Goal: Check status: Check status

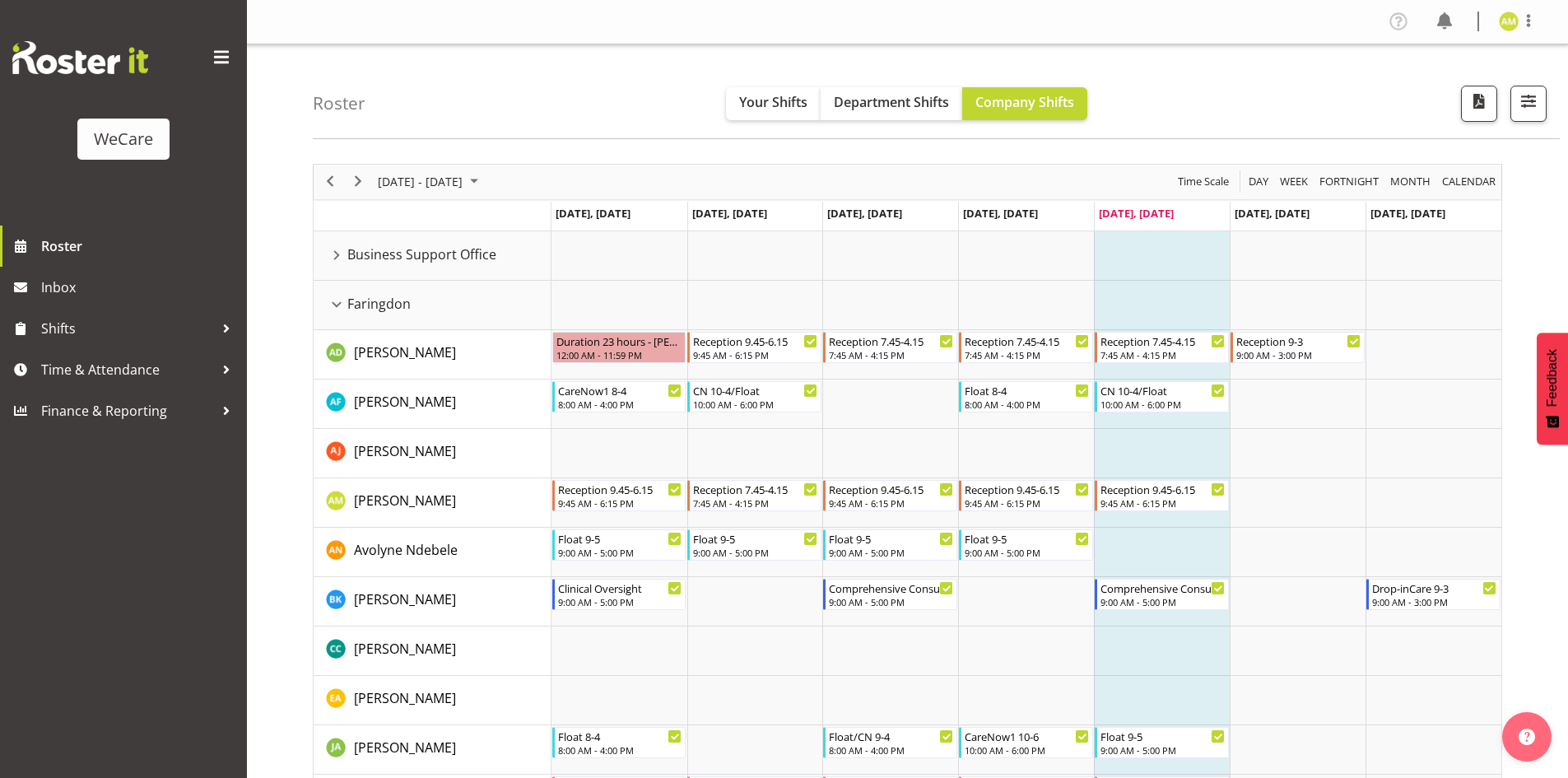
scroll to position [658, 0]
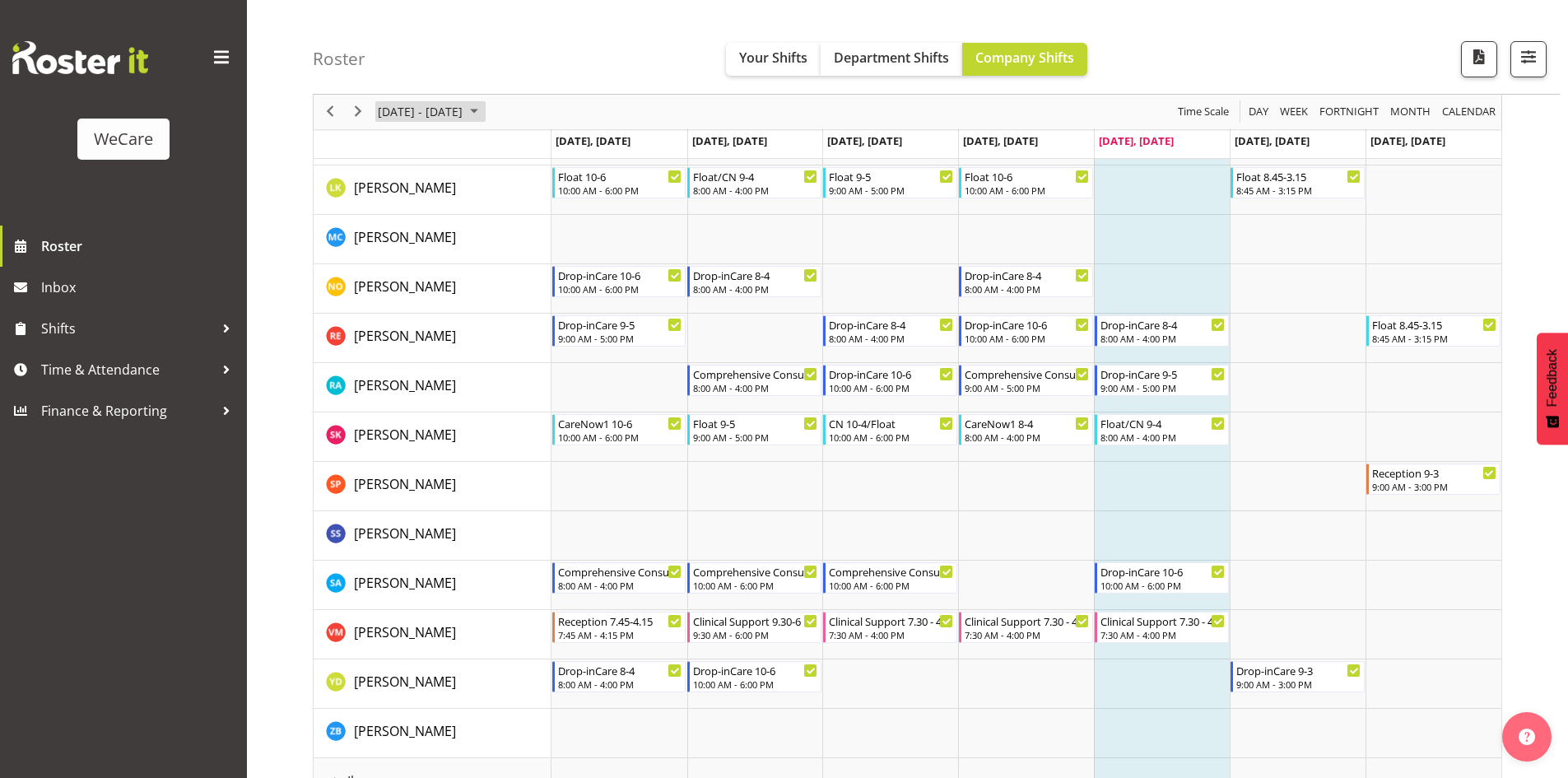
click at [424, 113] on span "[DATE] - [DATE]" at bounding box center [421, 112] width 88 height 21
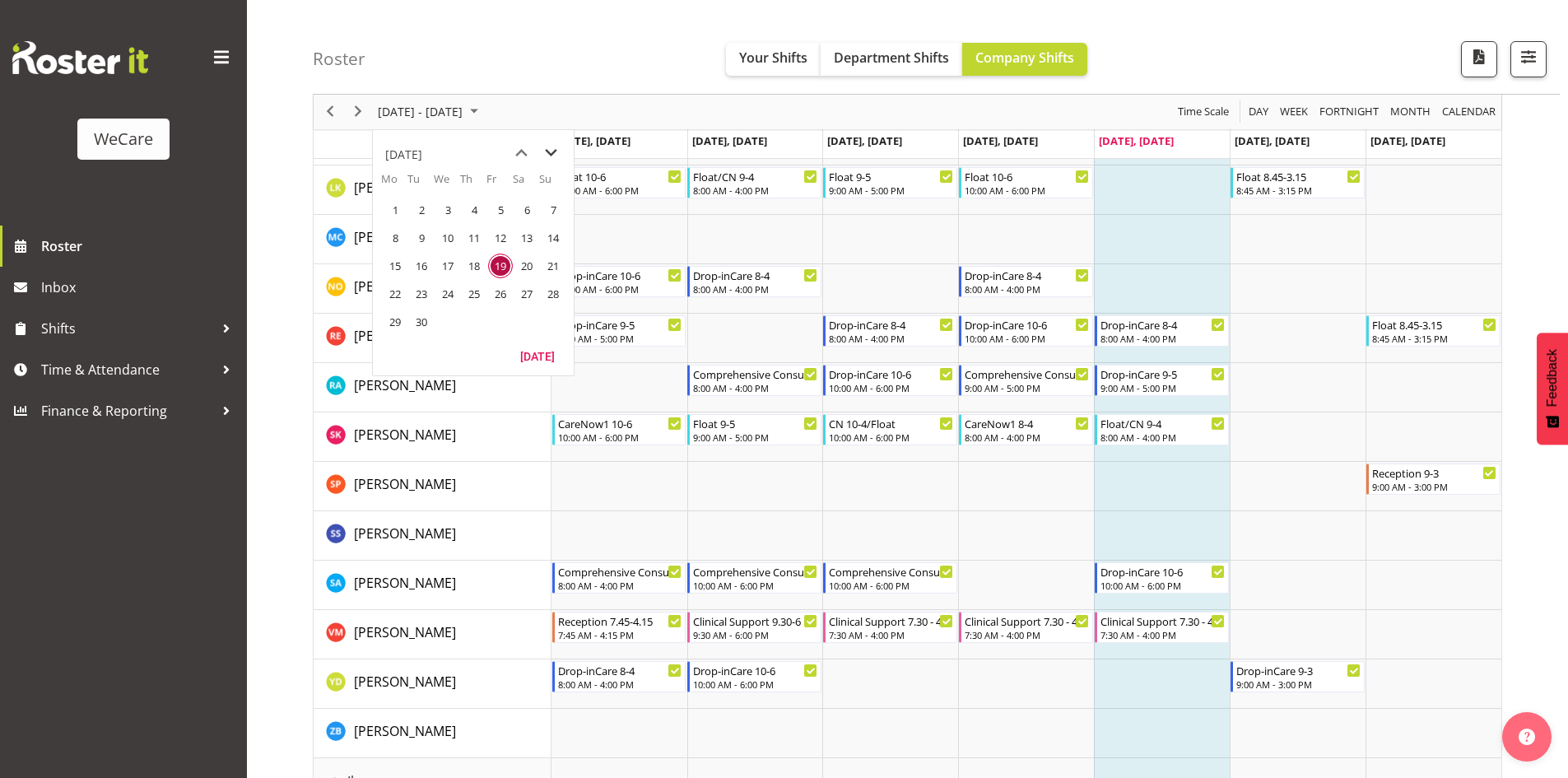
click at [548, 158] on span "next month" at bounding box center [551, 153] width 29 height 30
click at [476, 313] on span "30" at bounding box center [474, 321] width 24 height 24
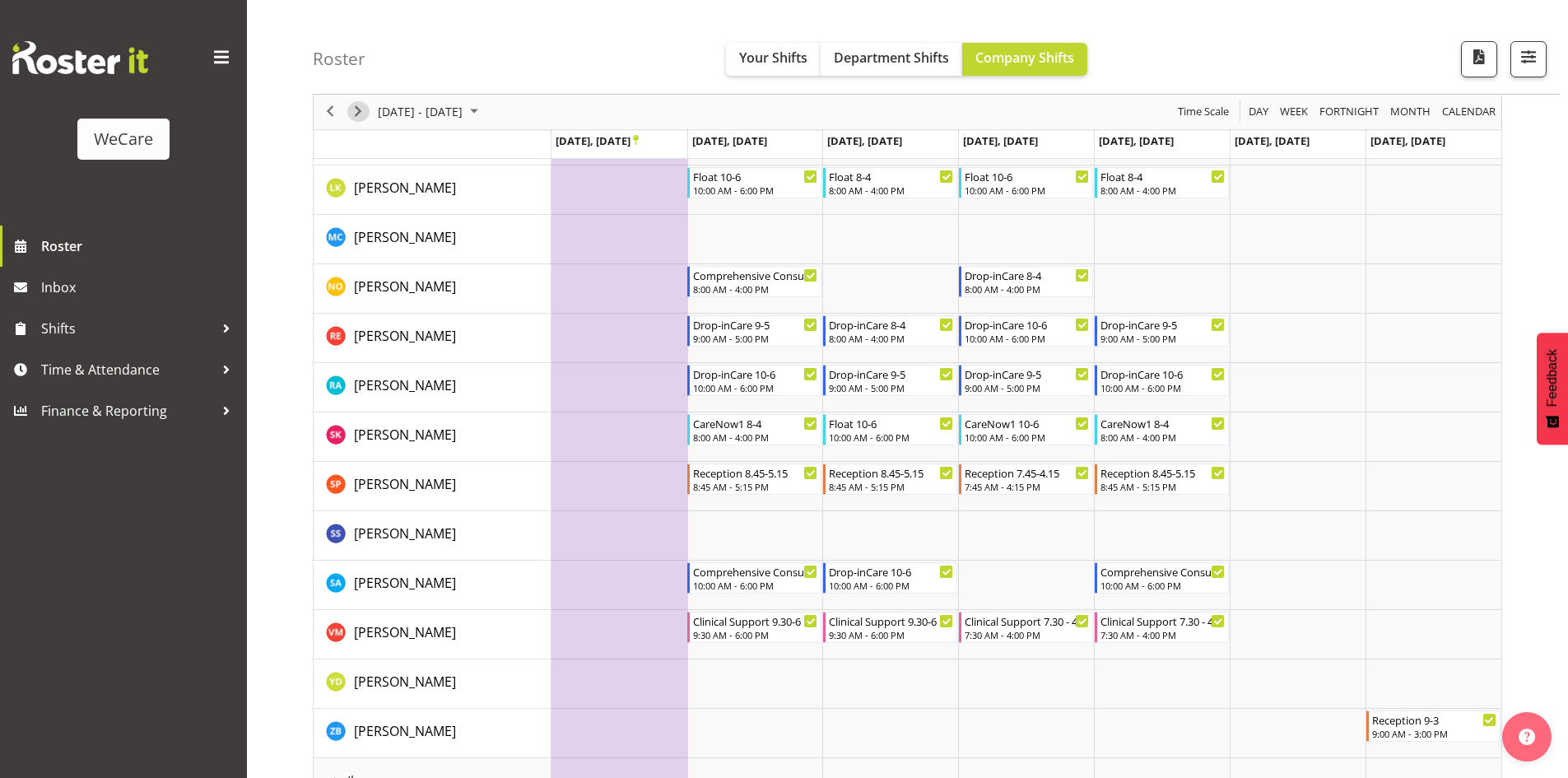
click at [354, 118] on span "Next" at bounding box center [358, 112] width 20 height 21
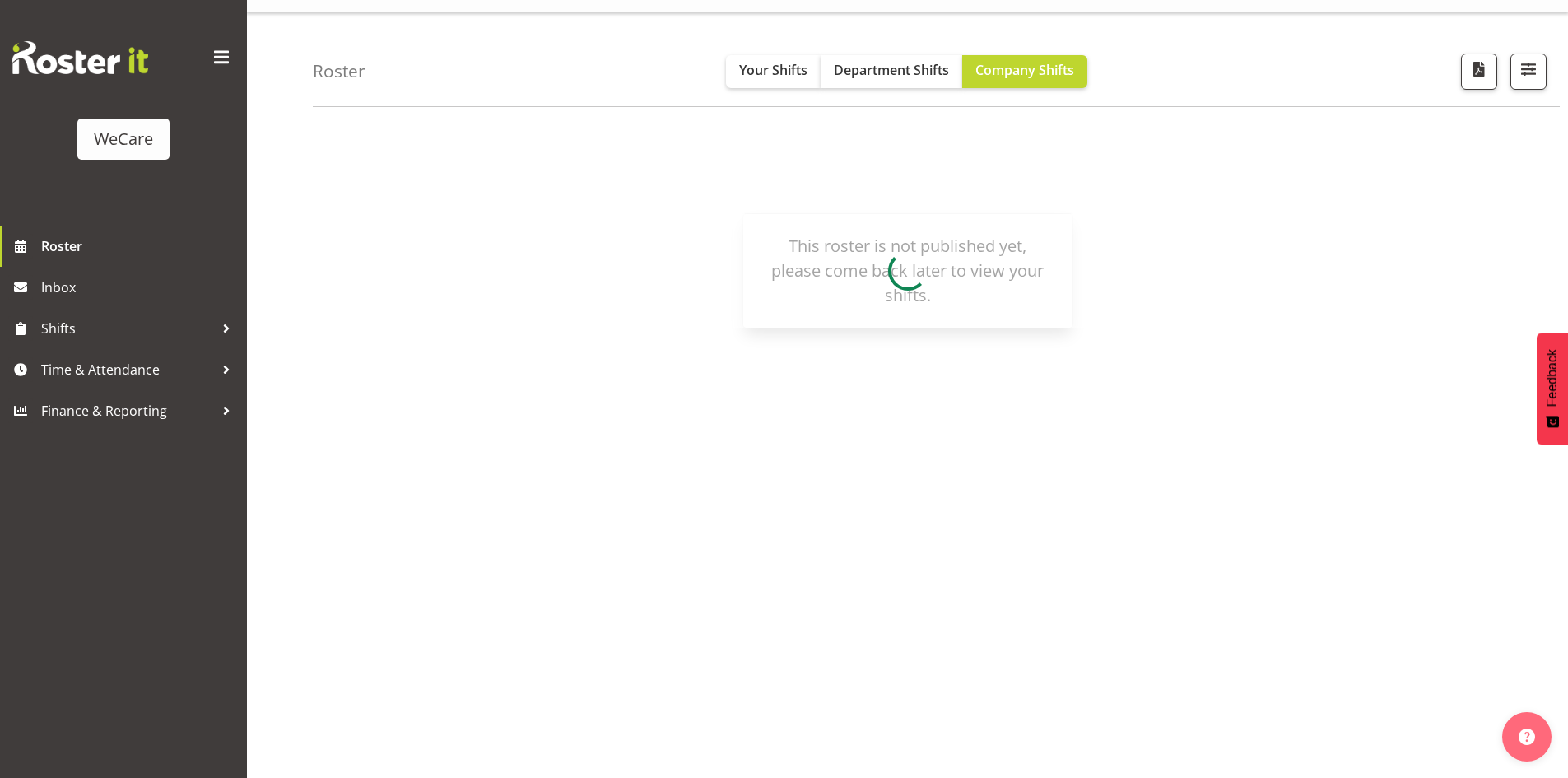
scroll to position [32, 0]
click at [104, 248] on span "Roster" at bounding box center [140, 246] width 197 height 24
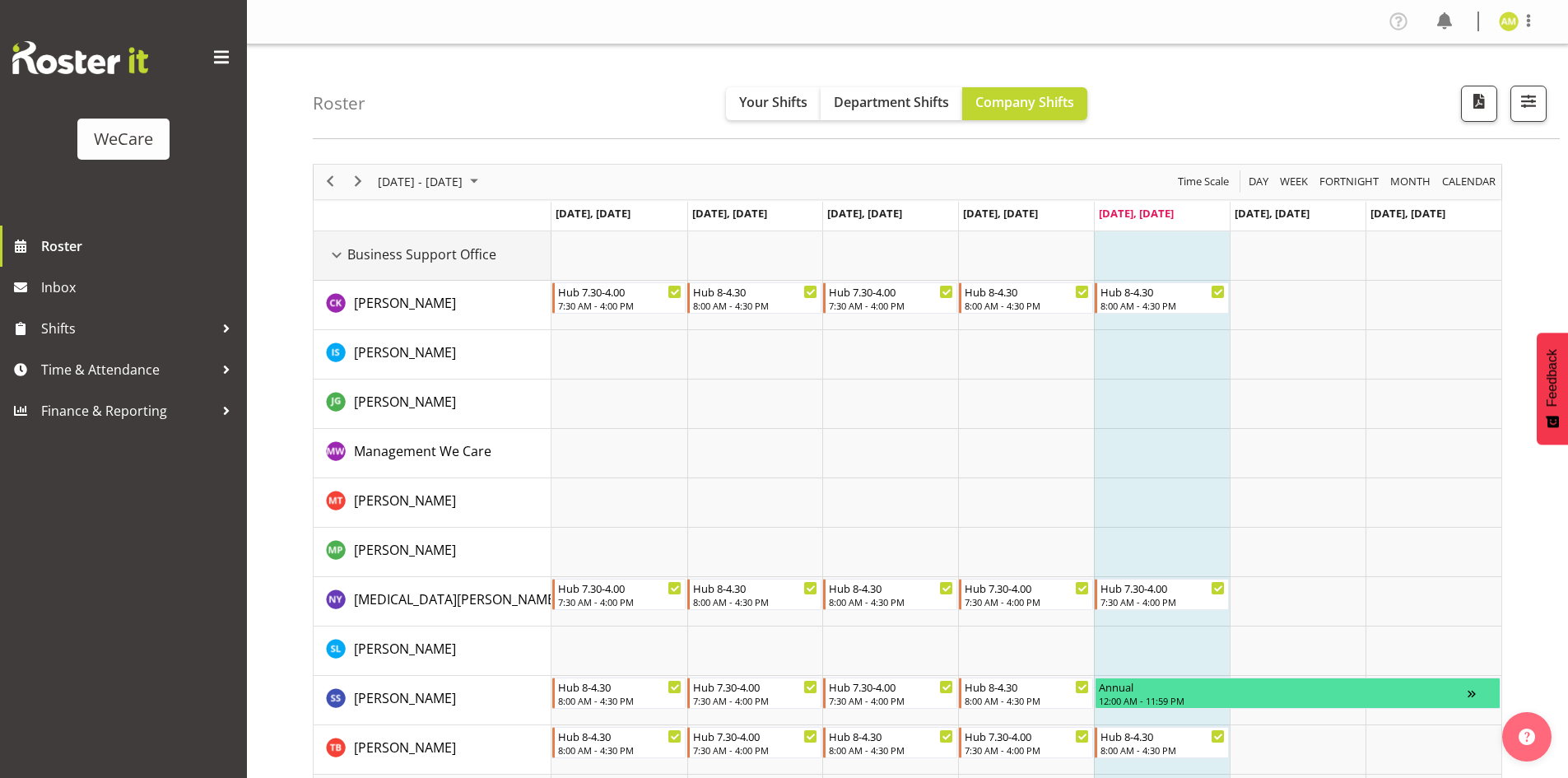
click at [337, 259] on div "Business Support Office resource" at bounding box center [337, 255] width 22 height 22
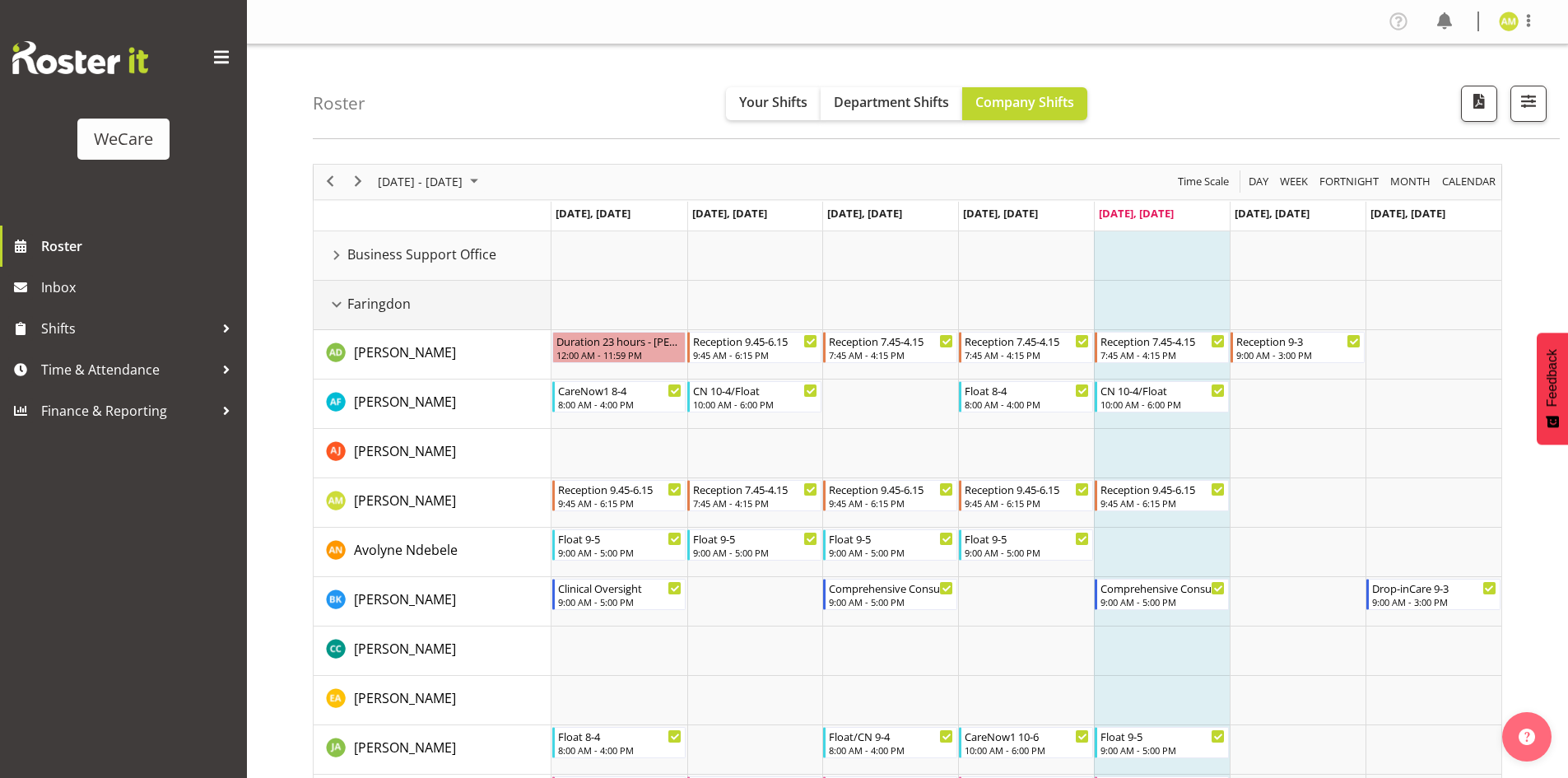
click at [341, 301] on div "Faringdon resource" at bounding box center [337, 304] width 22 height 22
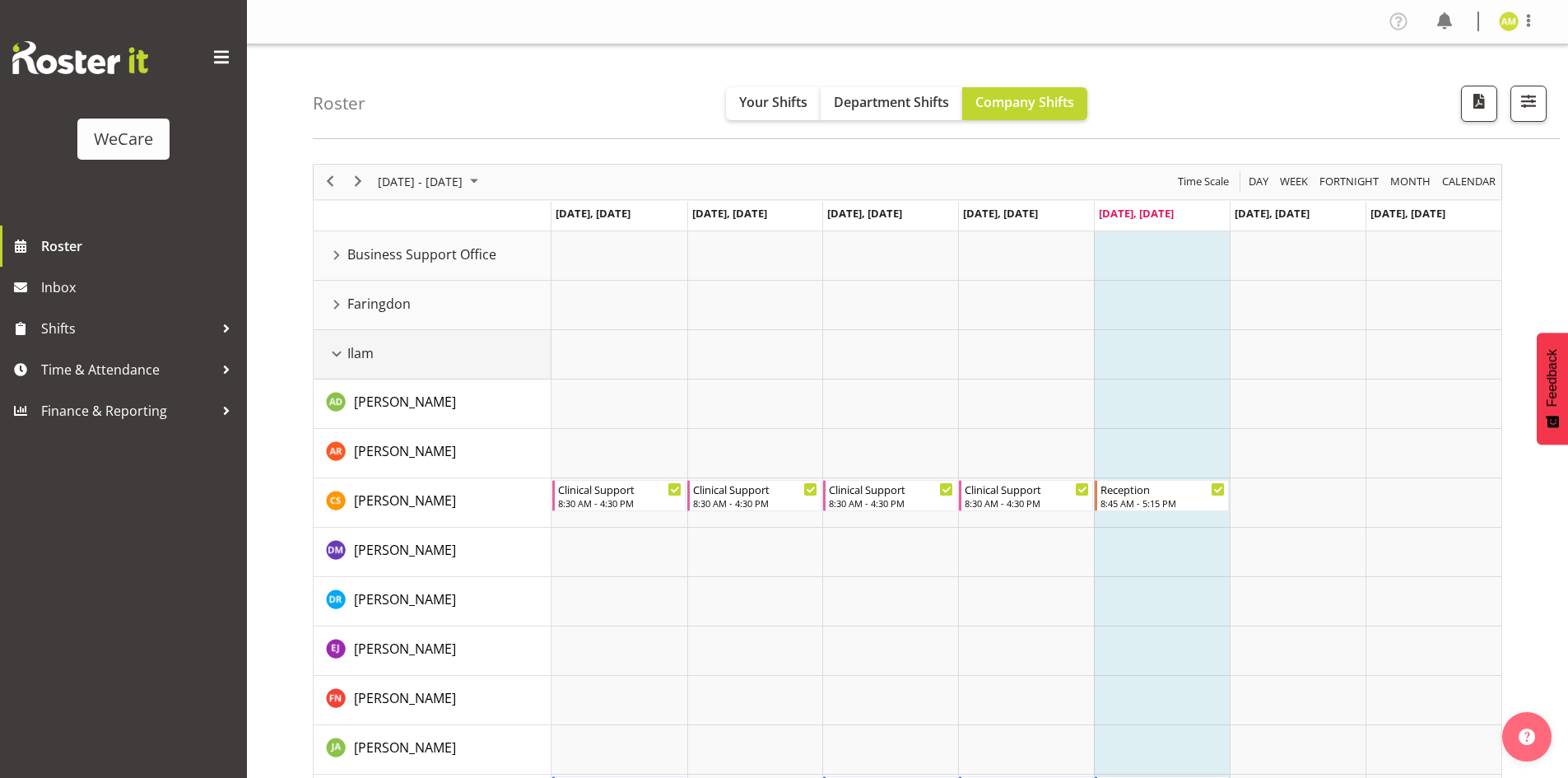
click at [337, 354] on div "Ilam resource" at bounding box center [337, 354] width 22 height 22
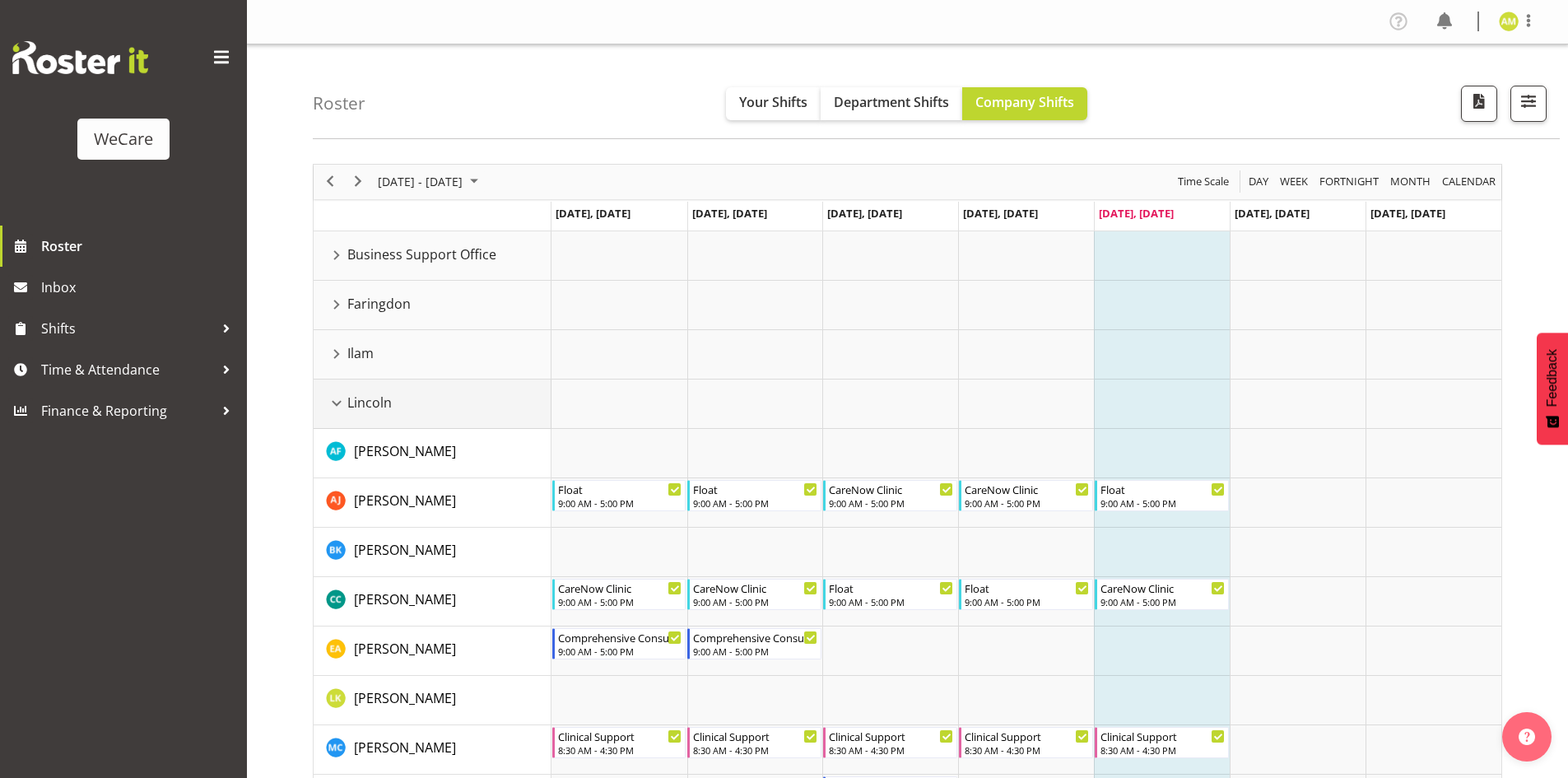
click at [333, 396] on div "Lincoln resource" at bounding box center [337, 403] width 22 height 22
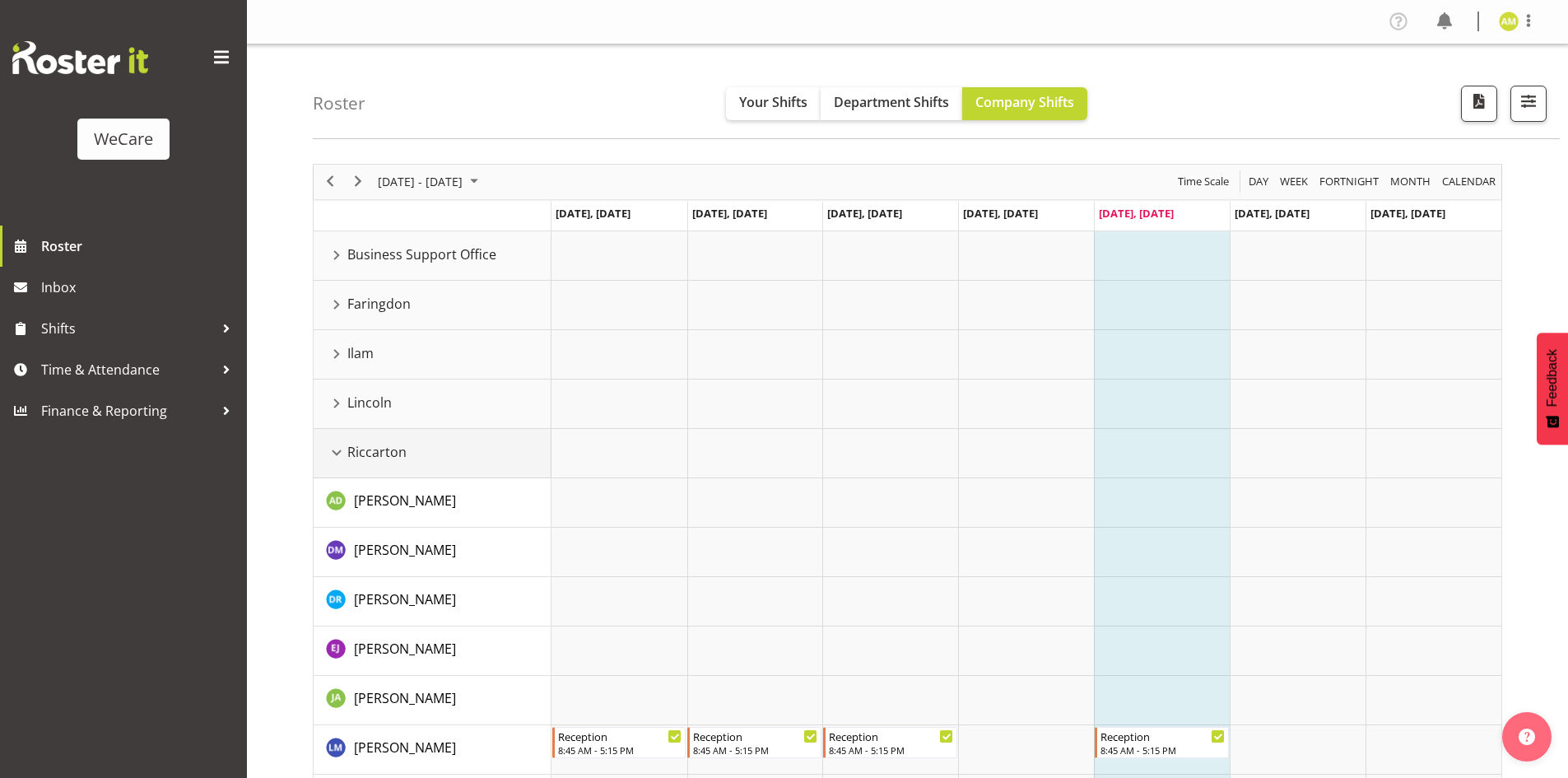
click at [339, 452] on div "Riccarton resource" at bounding box center [337, 453] width 22 height 22
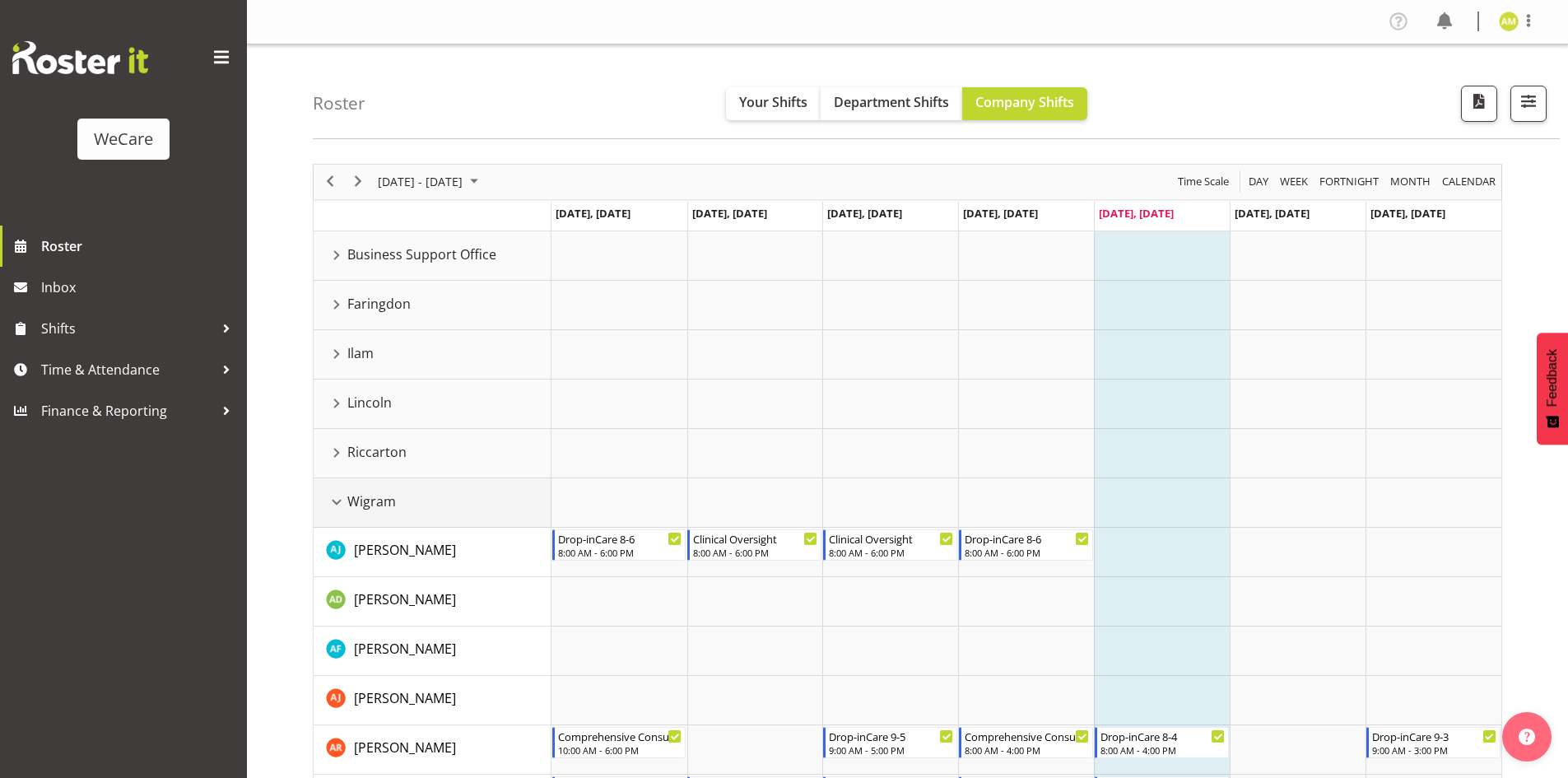
click at [339, 503] on div "Wigram resource" at bounding box center [337, 502] width 22 height 22
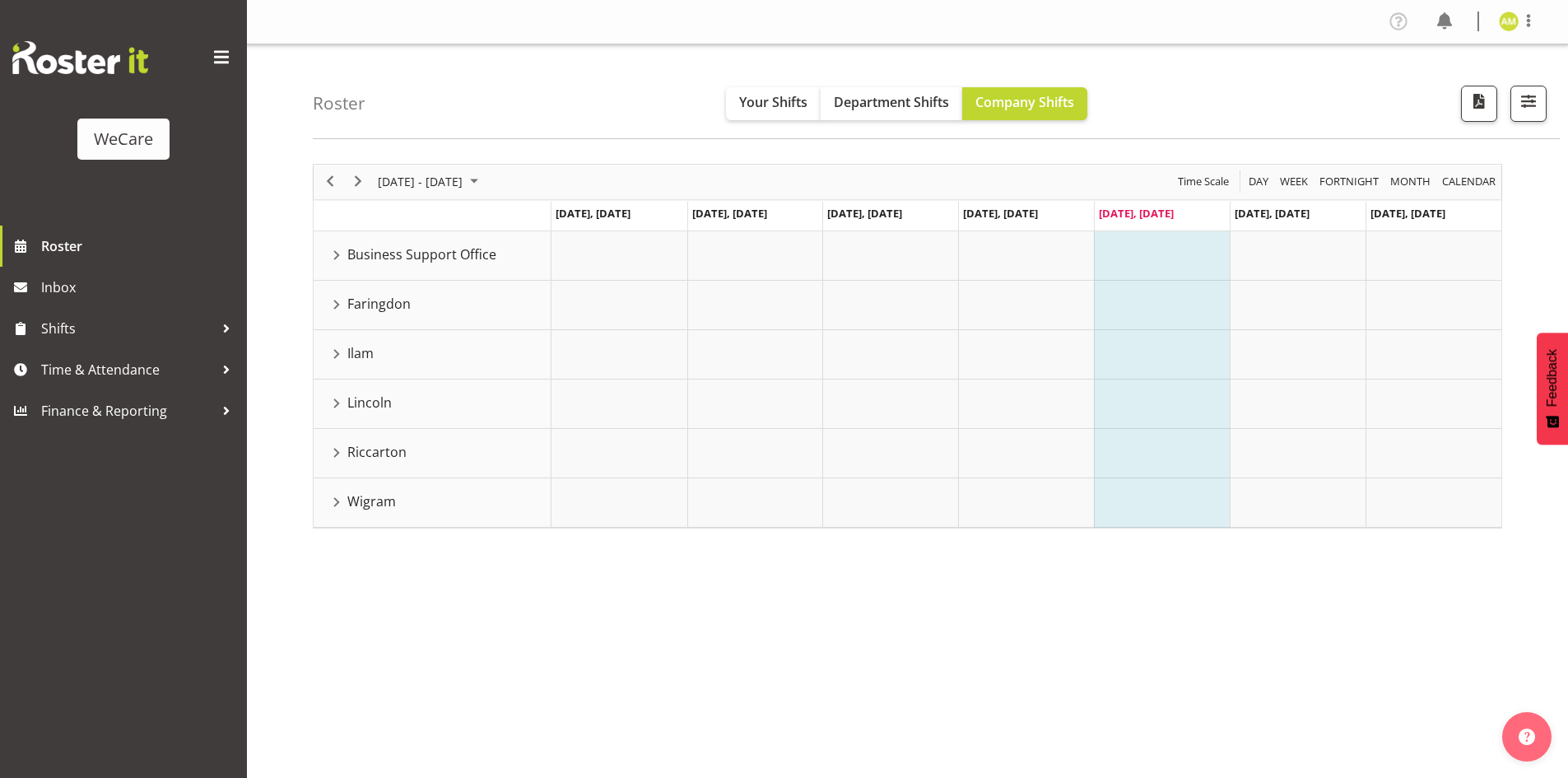
click at [333, 307] on div "September 15 - 21, 2025 Today Day Week Fortnight Month calendar Month Agenda Ti…" at bounding box center [907, 346] width 1189 height 365
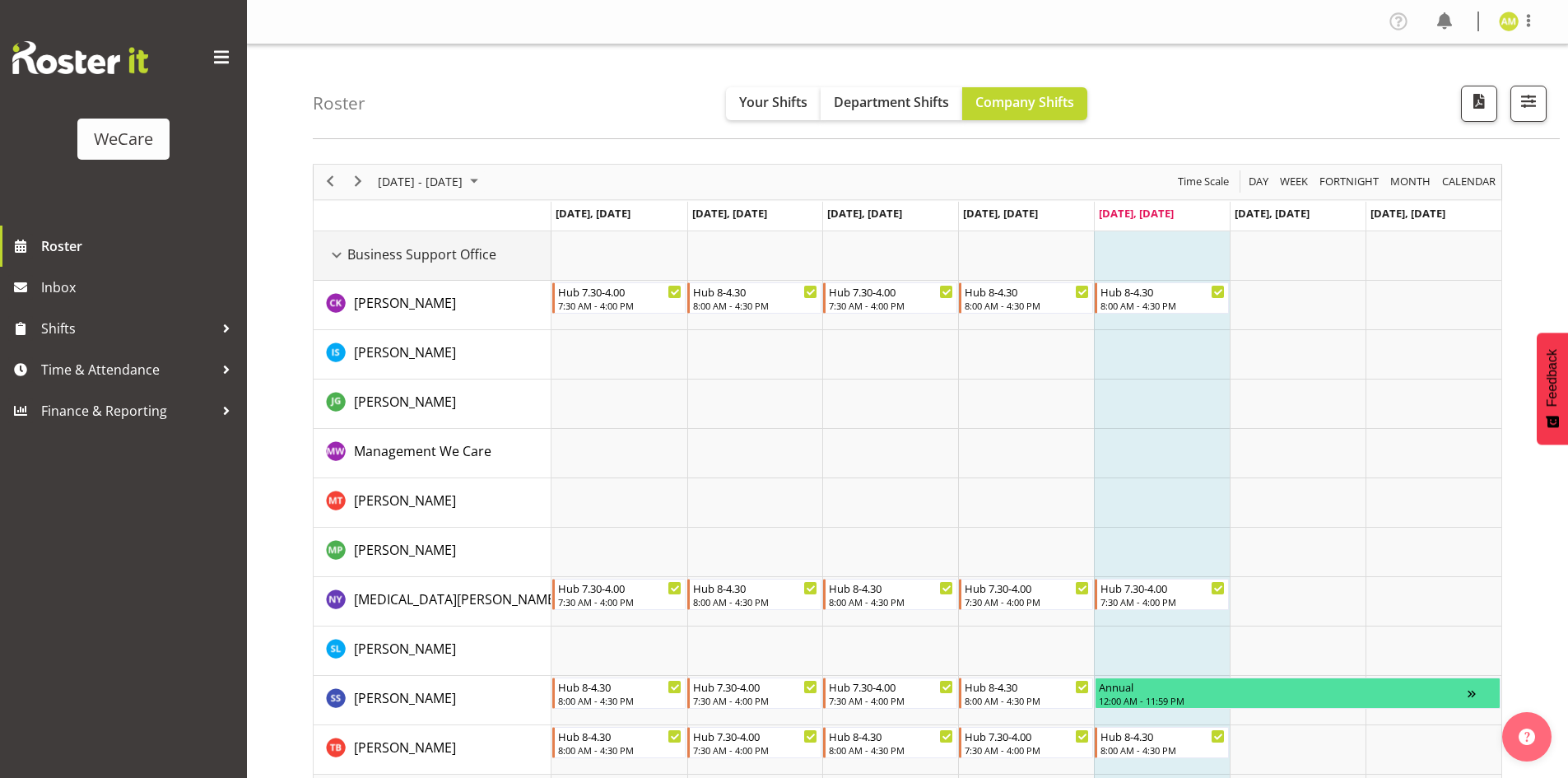
click at [337, 249] on div "Business Support Office resource" at bounding box center [337, 255] width 22 height 22
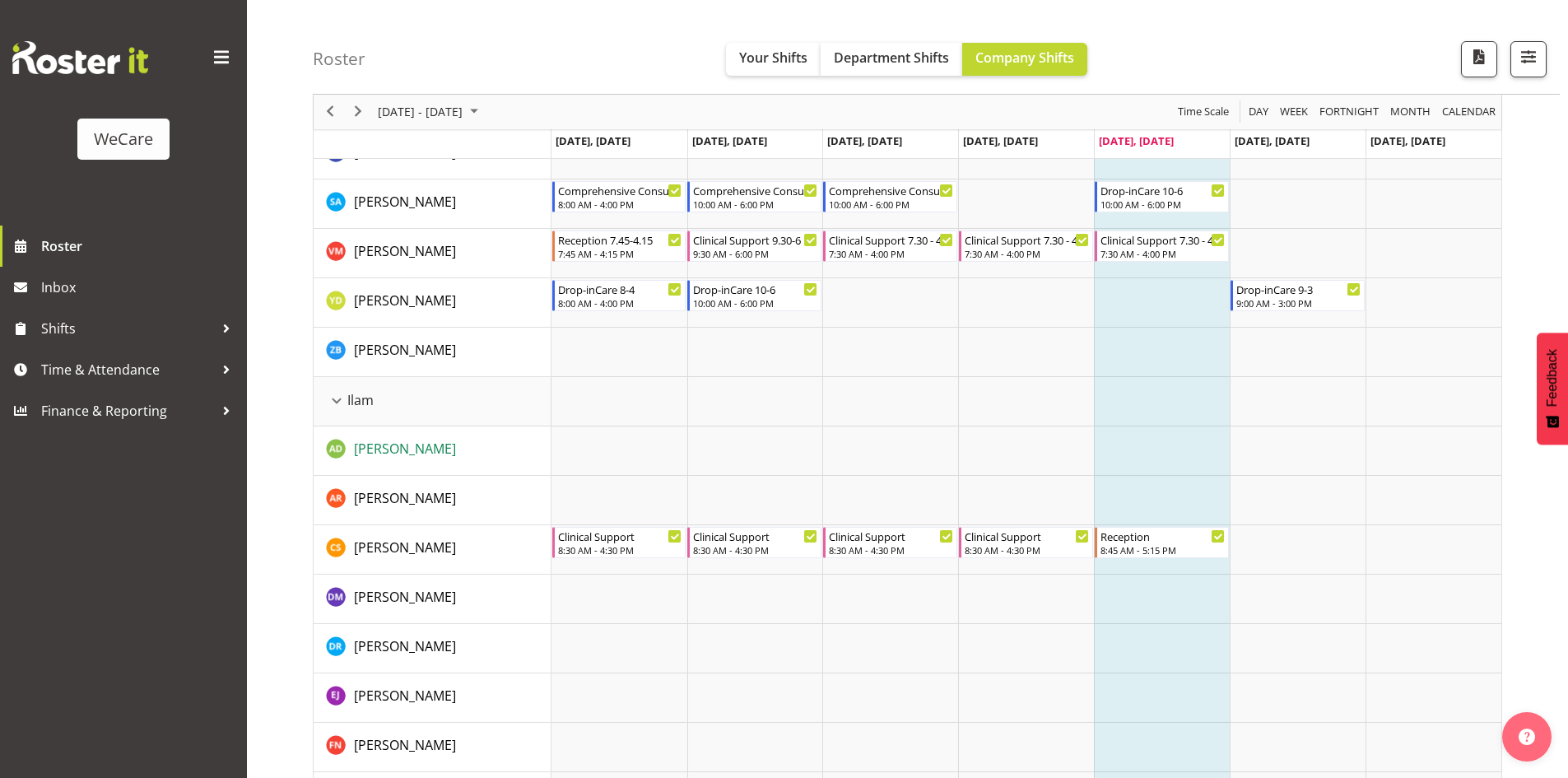
scroll to position [1070, 0]
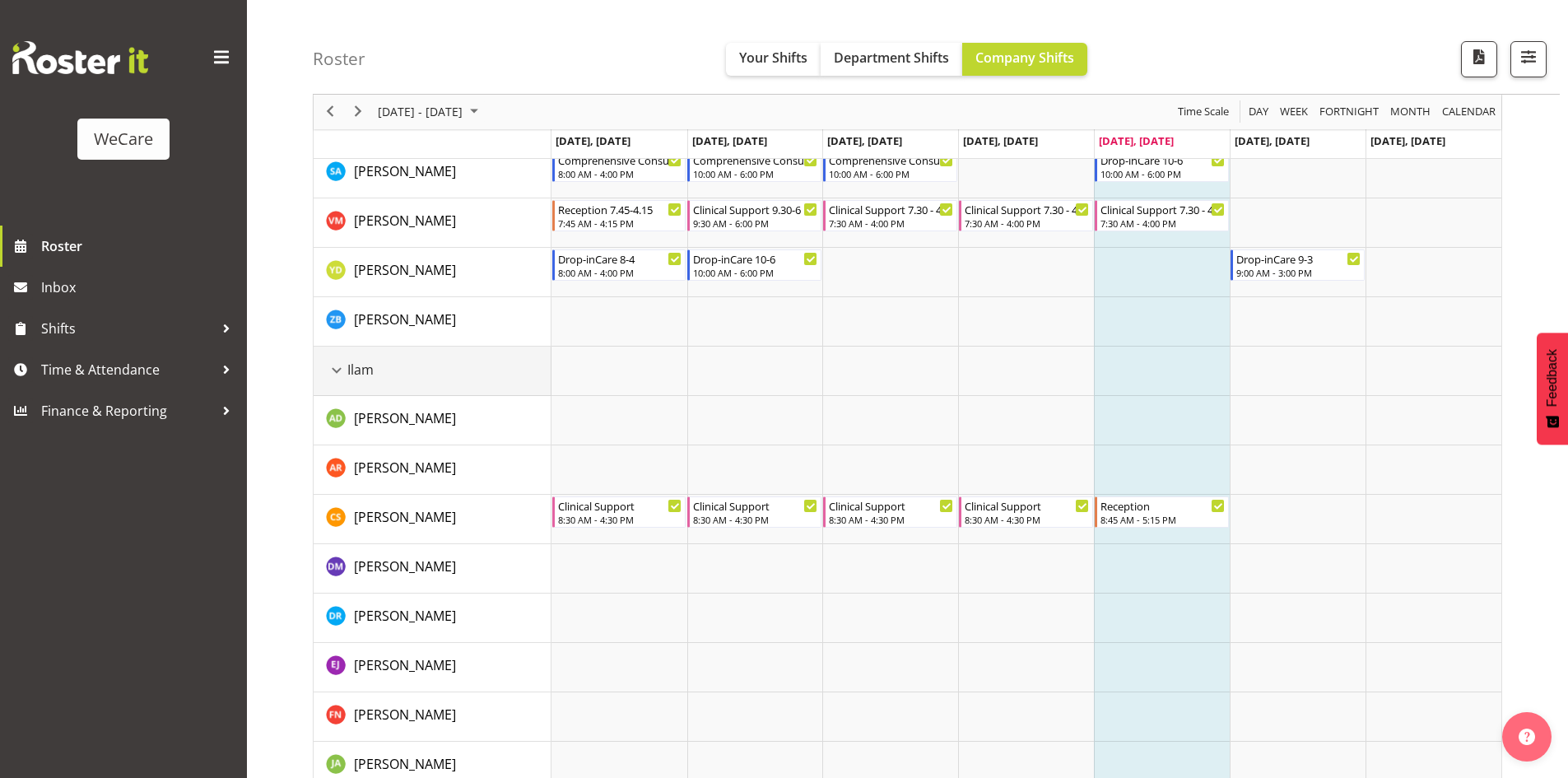
click at [339, 364] on div "Ilam resource" at bounding box center [337, 370] width 22 height 22
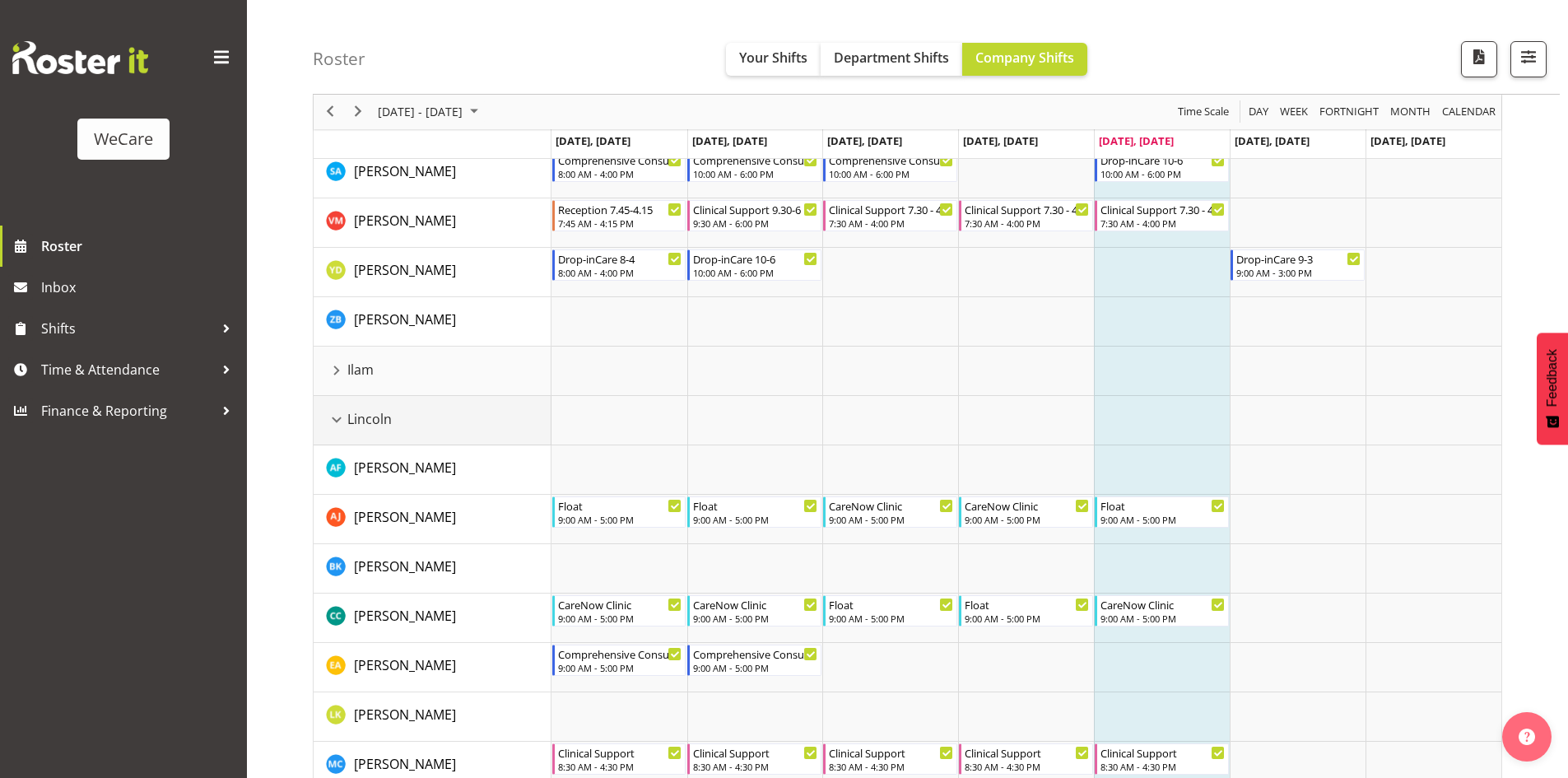
click at [340, 411] on div "Lincoln resource" at bounding box center [337, 420] width 22 height 22
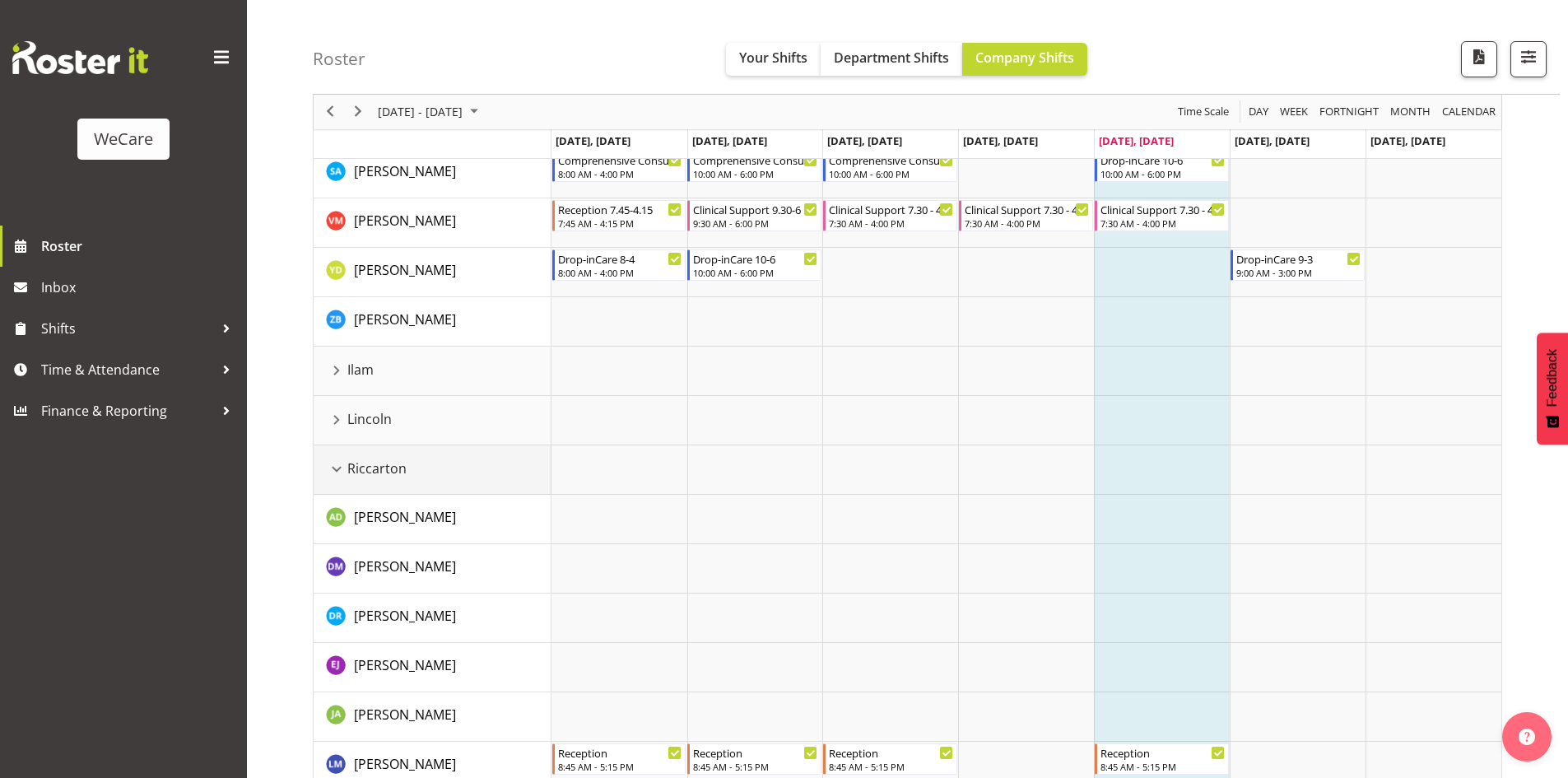
click at [338, 472] on div "Riccarton resource" at bounding box center [337, 469] width 22 height 22
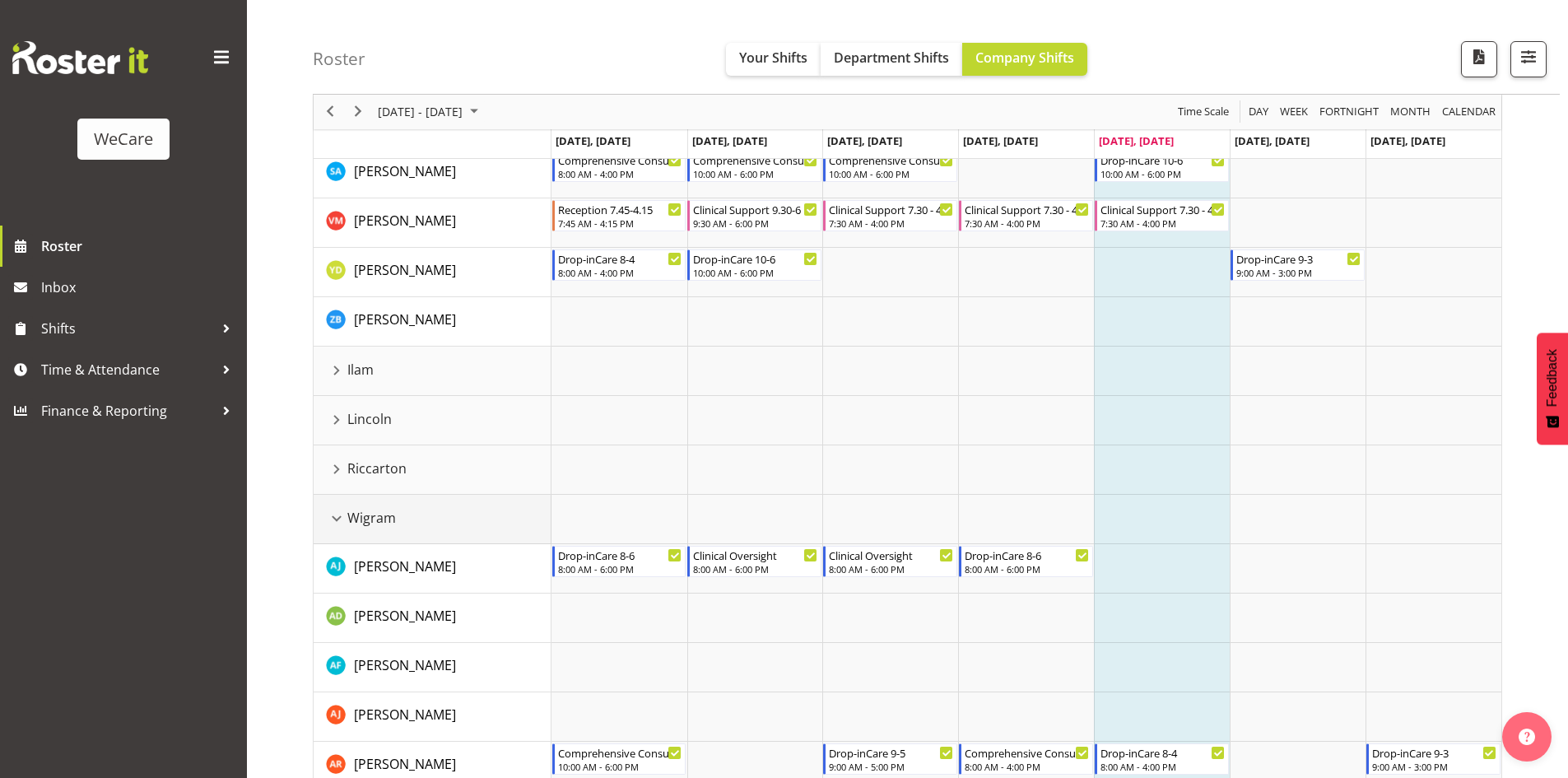
click at [339, 520] on div "Wigram resource" at bounding box center [337, 519] width 22 height 22
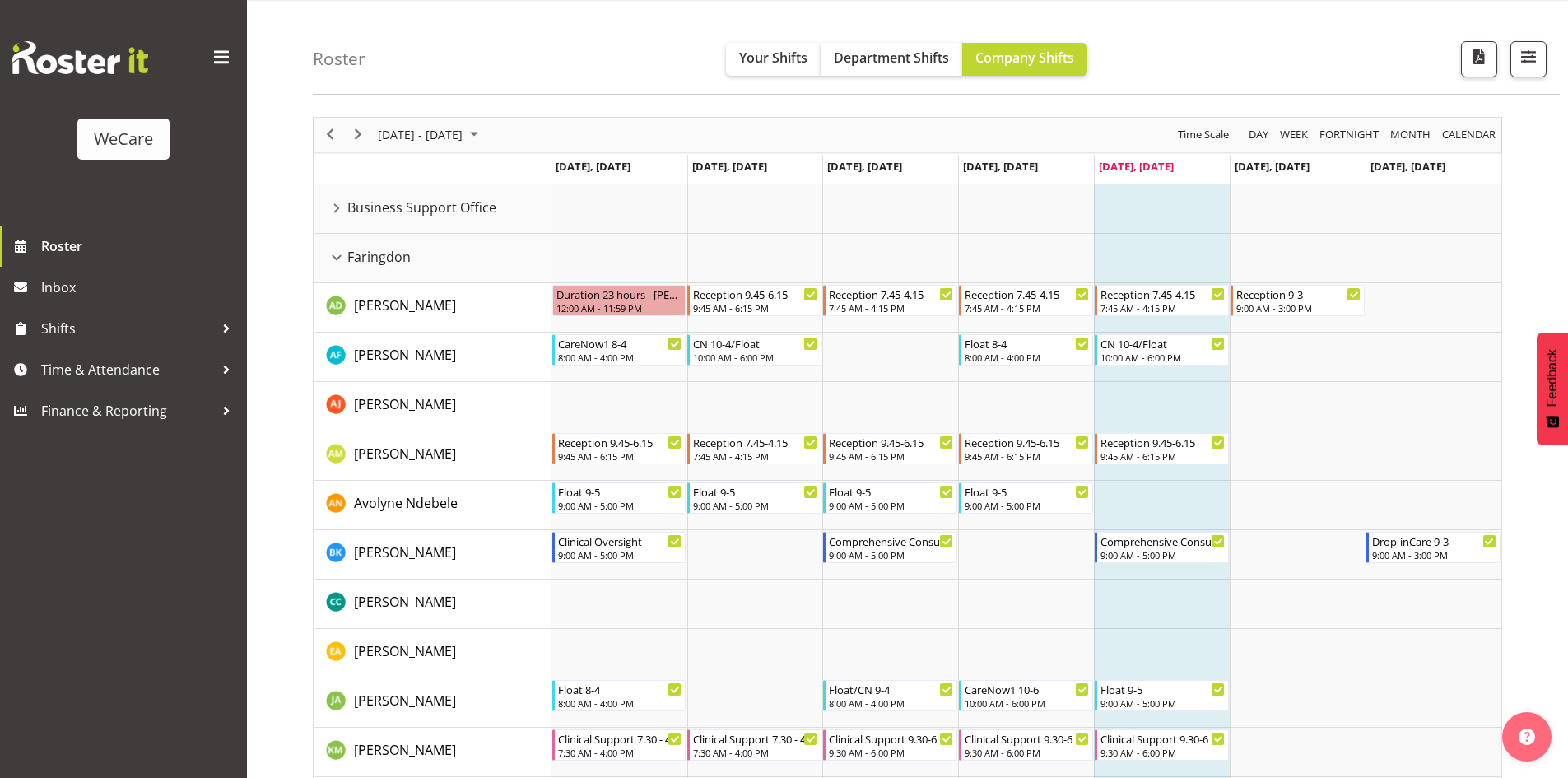
scroll to position [26, 0]
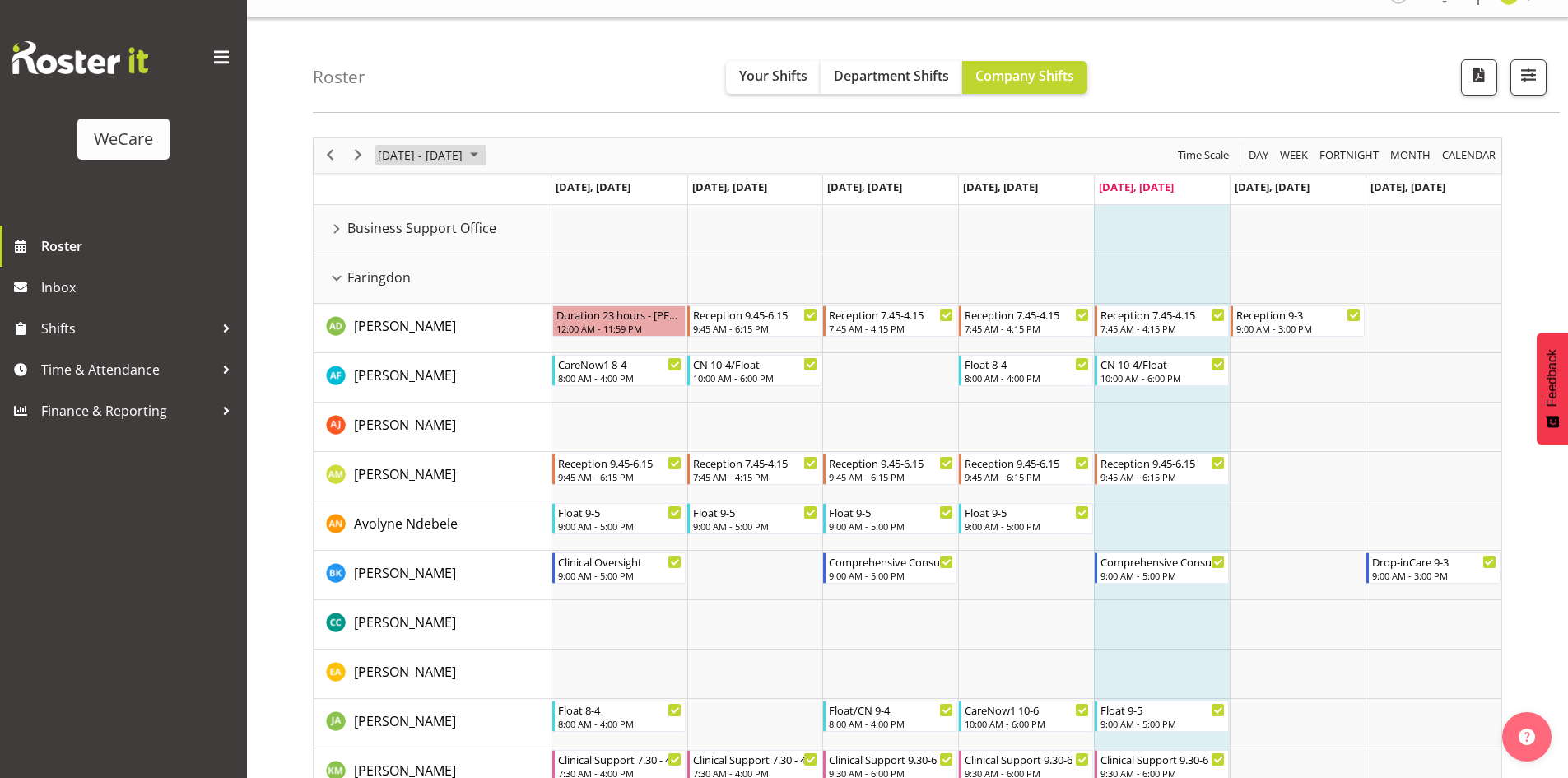
click at [411, 158] on span "[DATE] - [DATE]" at bounding box center [421, 155] width 88 height 21
click at [399, 339] on span "22" at bounding box center [394, 337] width 24 height 24
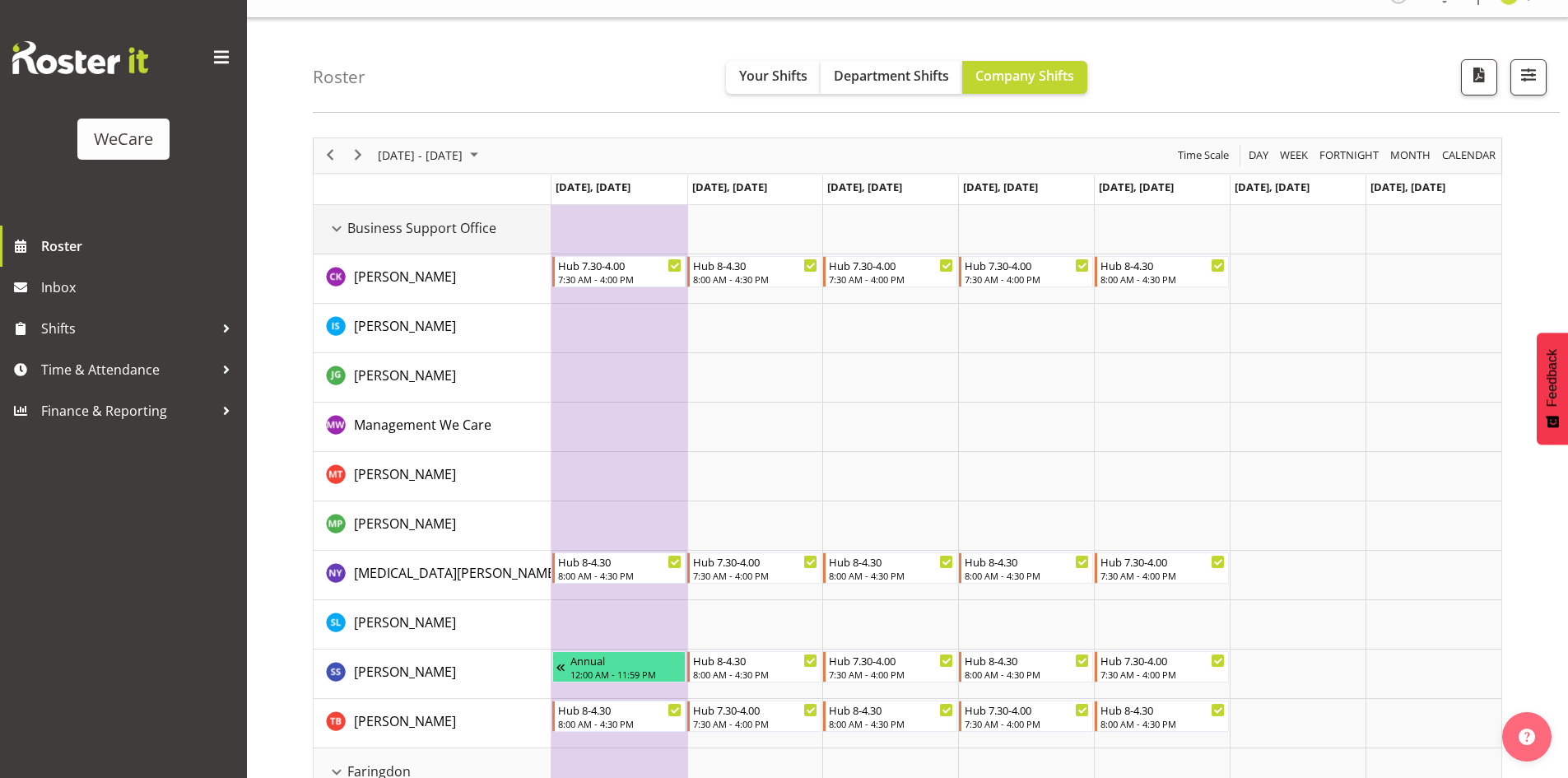
click at [344, 222] on div "Business Support Office resource" at bounding box center [337, 229] width 22 height 22
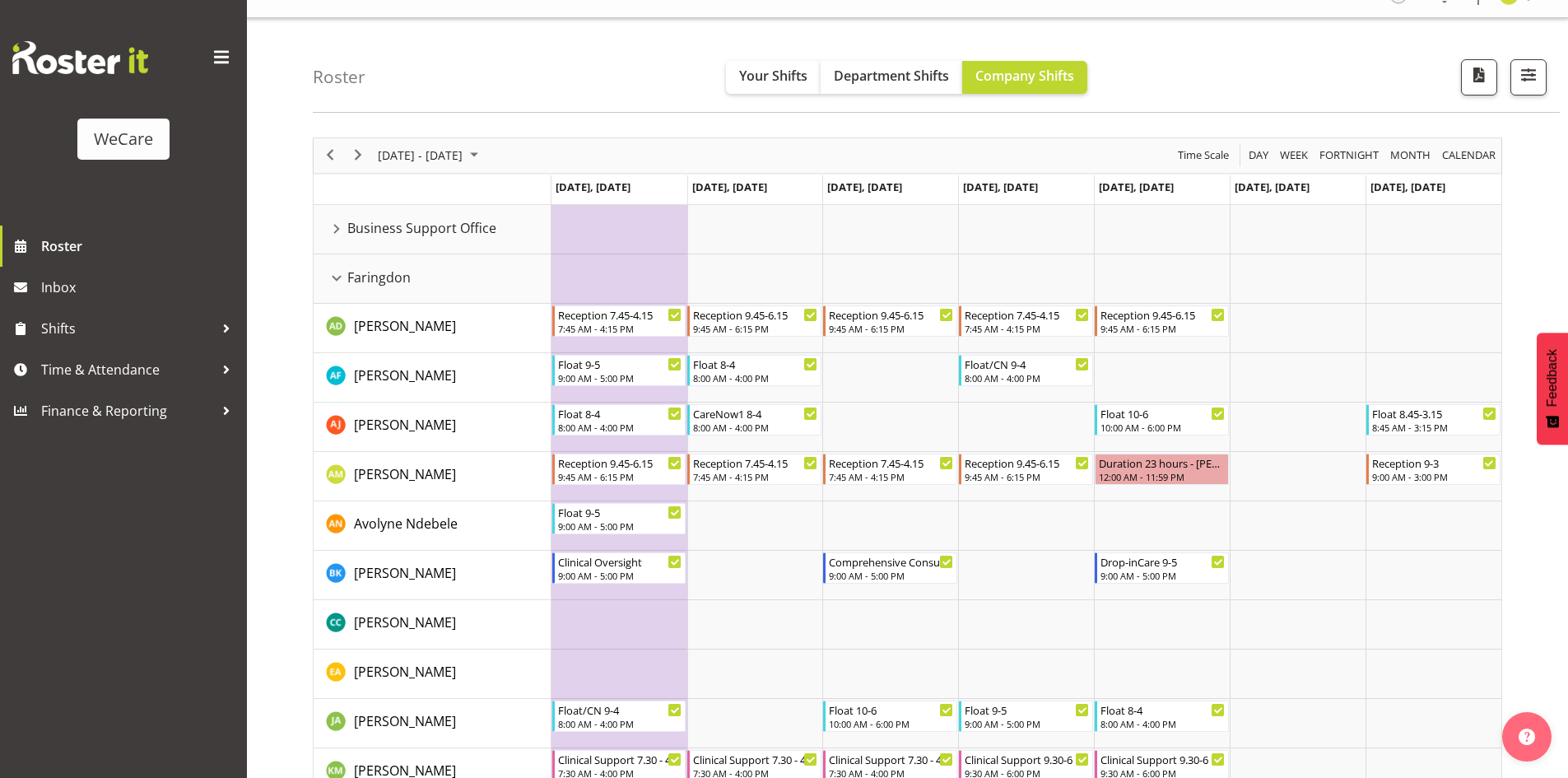
drag, startPoint x: 310, startPoint y: 769, endPoint x: 320, endPoint y: 798, distance: 30.7
click at [320, 751] on html "WeCare Roster Inbox Shifts Time & Attendance Finance & Reporting Profile Log Ou…" at bounding box center [784, 363] width 1568 height 778
click at [464, 160] on span "September 22 - 28, 2025" at bounding box center [421, 155] width 88 height 21
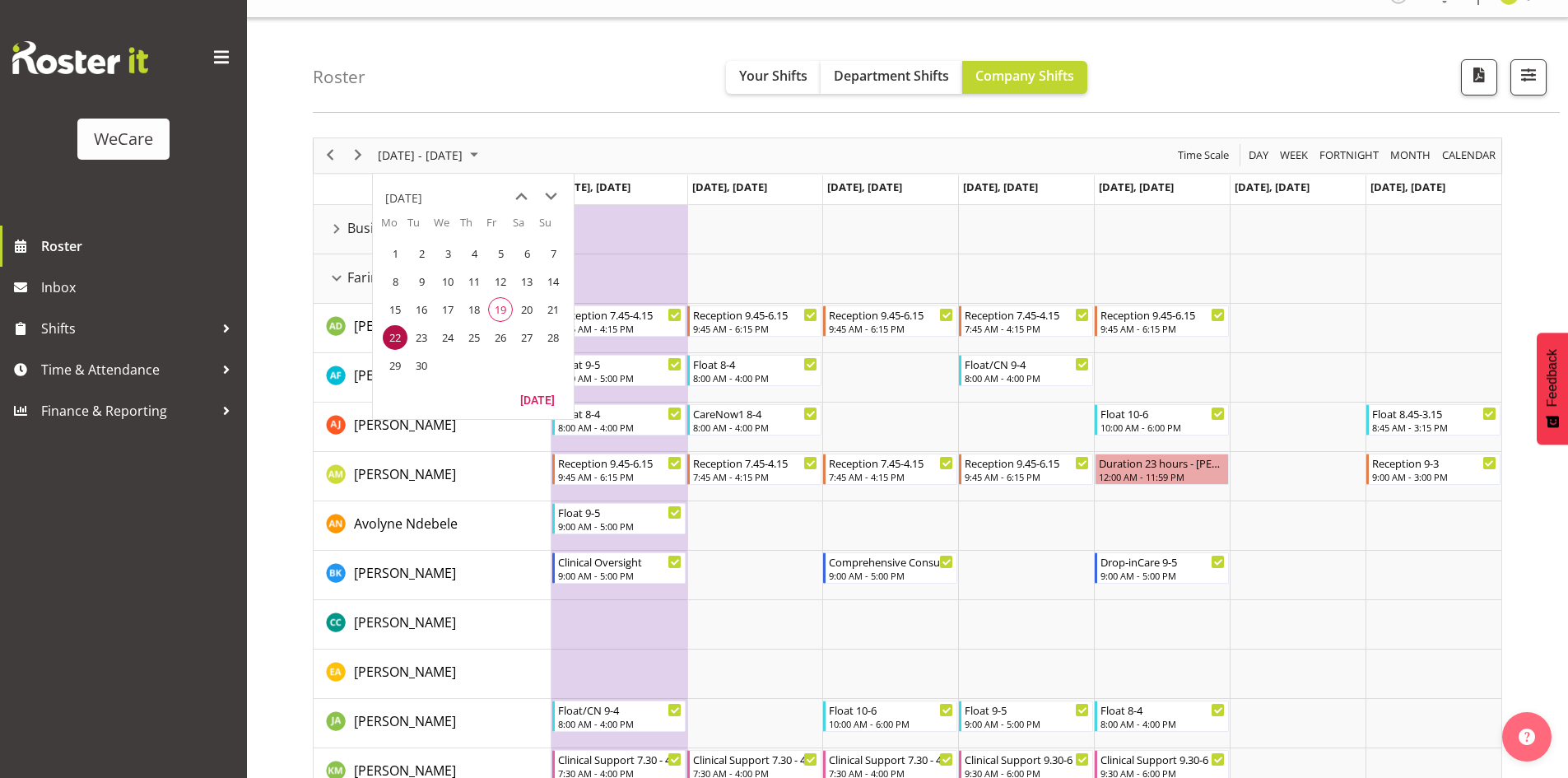
drag, startPoint x: 395, startPoint y: 368, endPoint x: 518, endPoint y: 348, distance: 124.6
click at [395, 368] on span "29" at bounding box center [394, 365] width 24 height 24
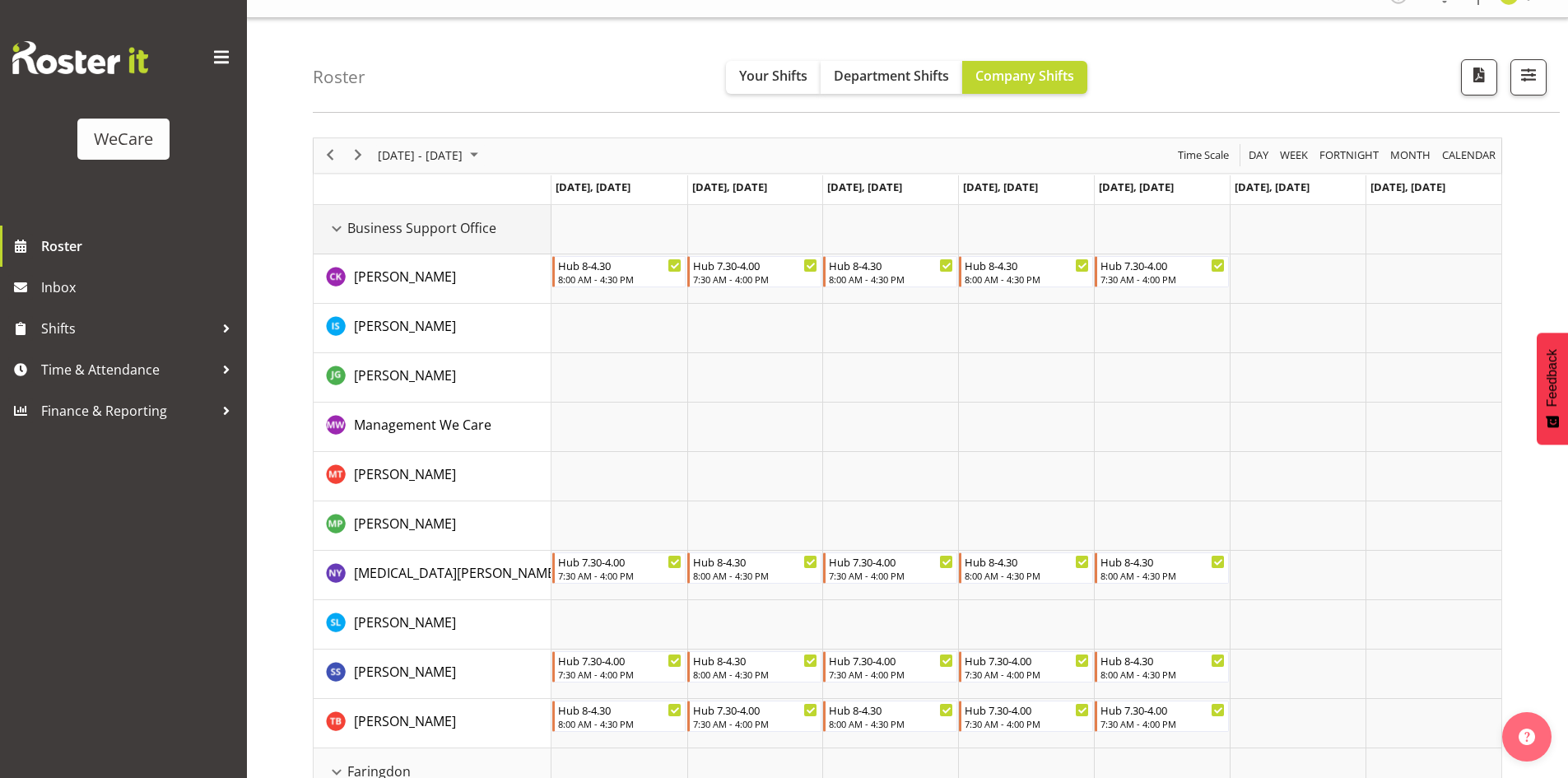
click at [331, 221] on div "Business Support Office resource" at bounding box center [337, 229] width 22 height 22
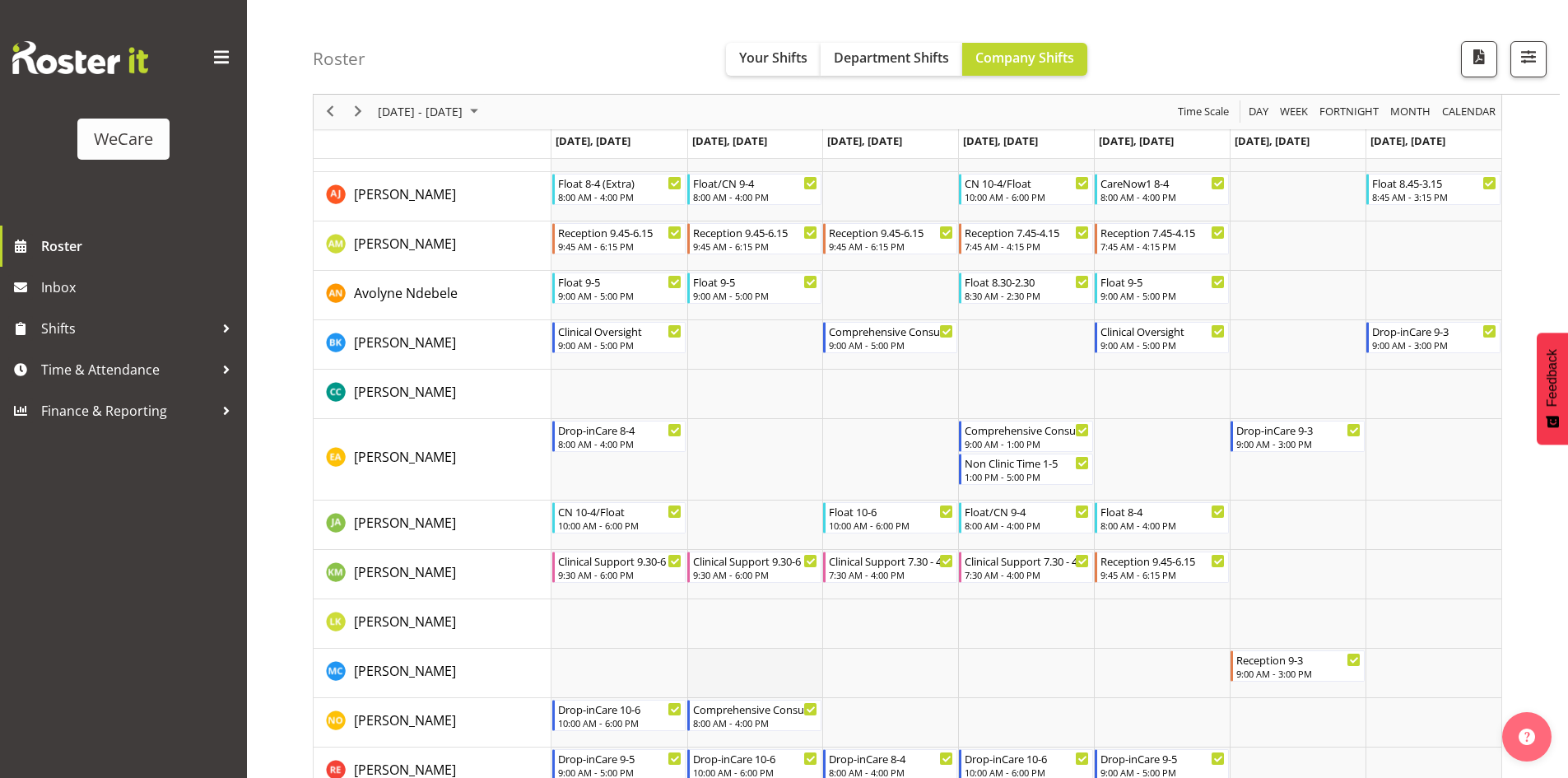
scroll to position [109, 0]
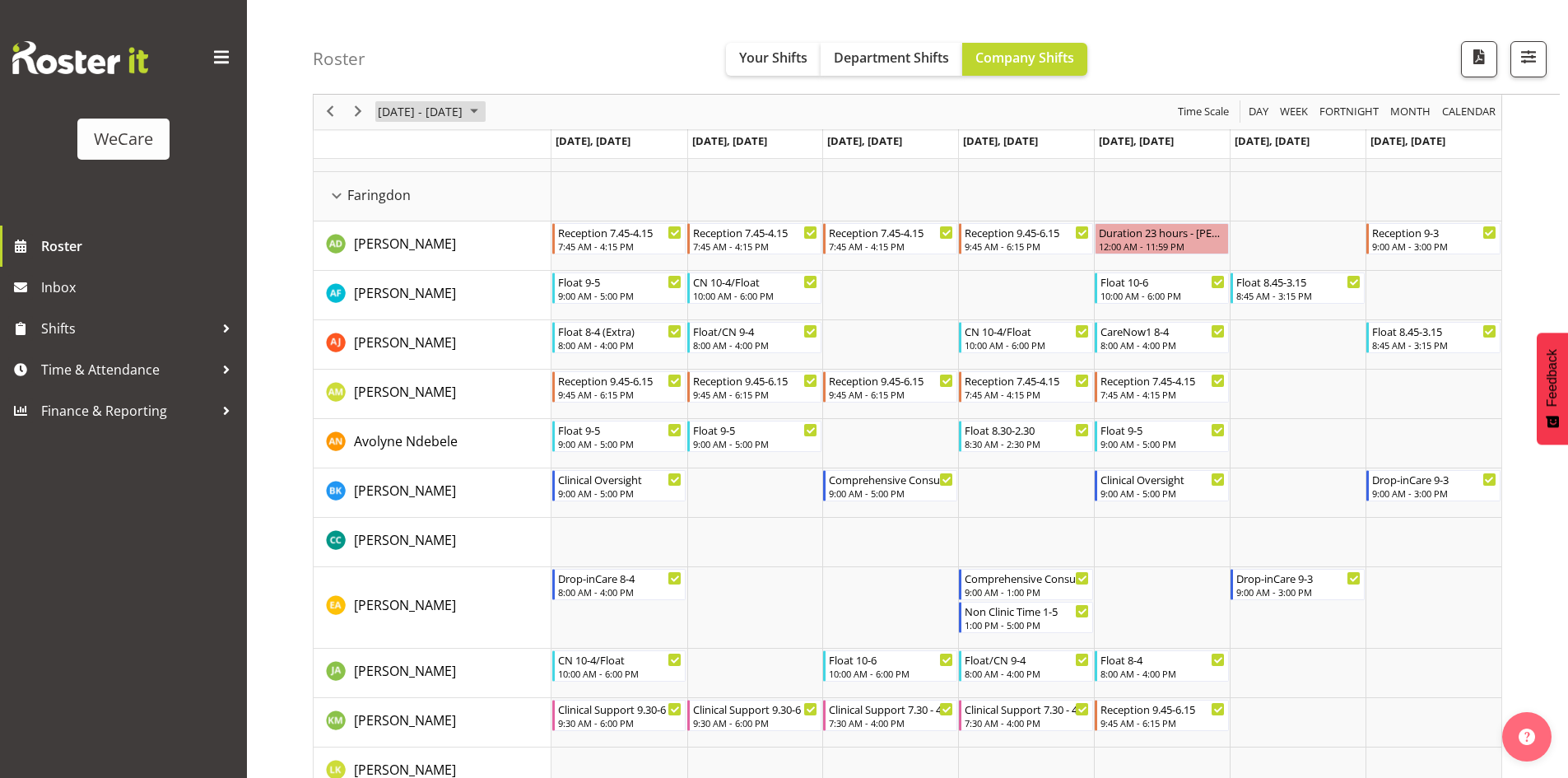
click at [484, 113] on span "September 2025" at bounding box center [474, 112] width 20 height 21
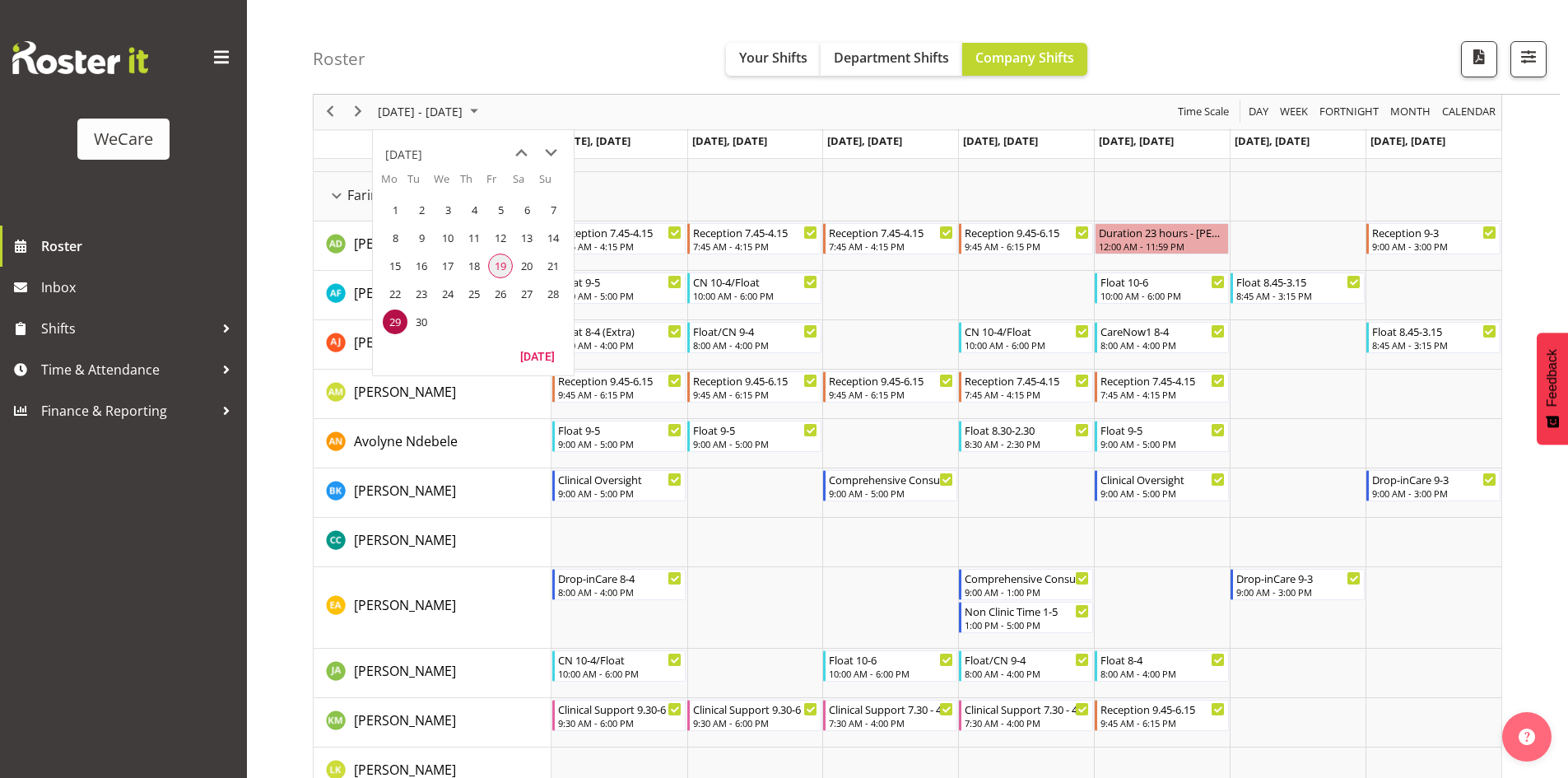
click at [508, 257] on span "19" at bounding box center [500, 265] width 24 height 24
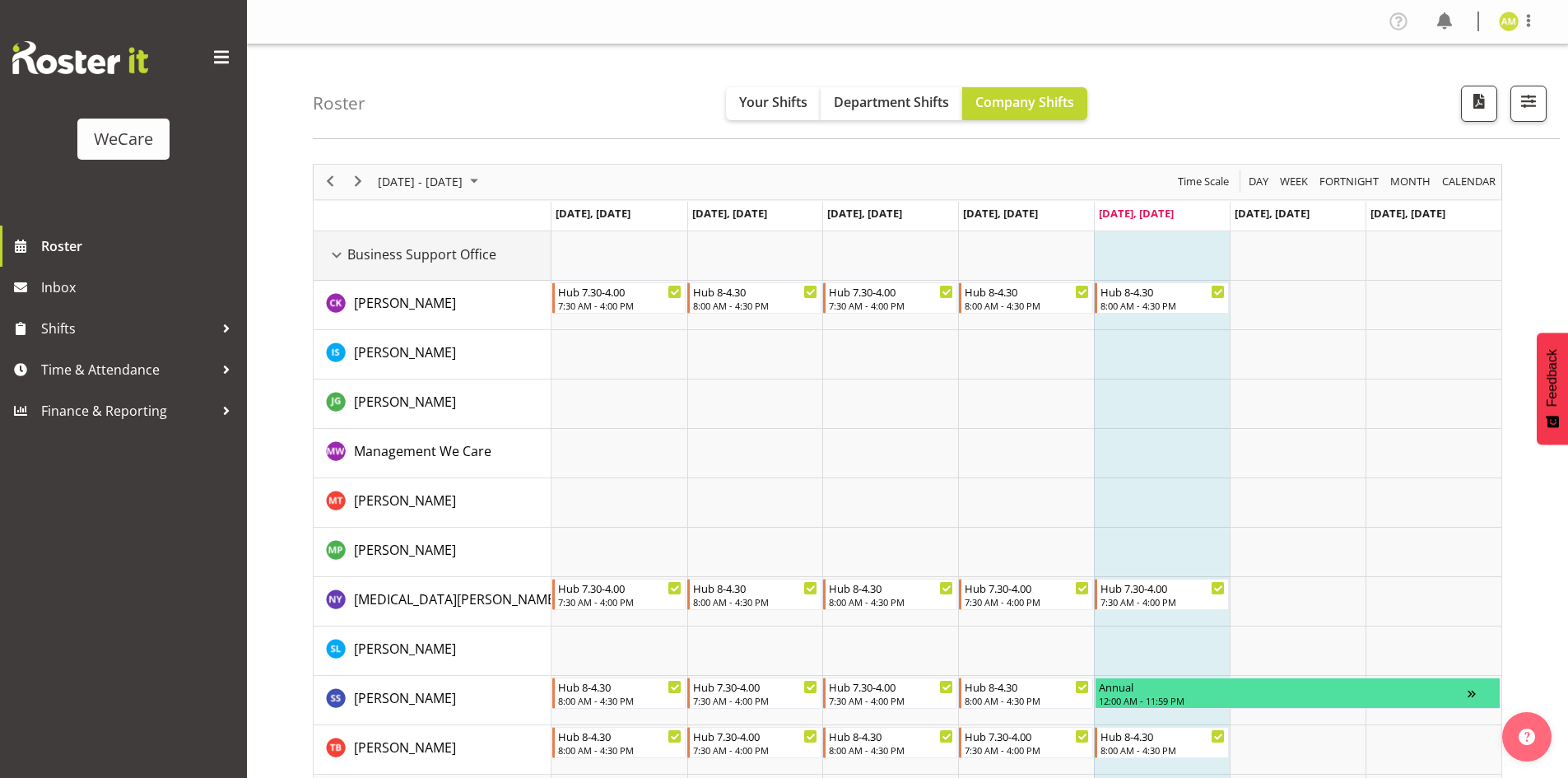
click at [333, 262] on div "Business Support Office resource" at bounding box center [337, 255] width 22 height 22
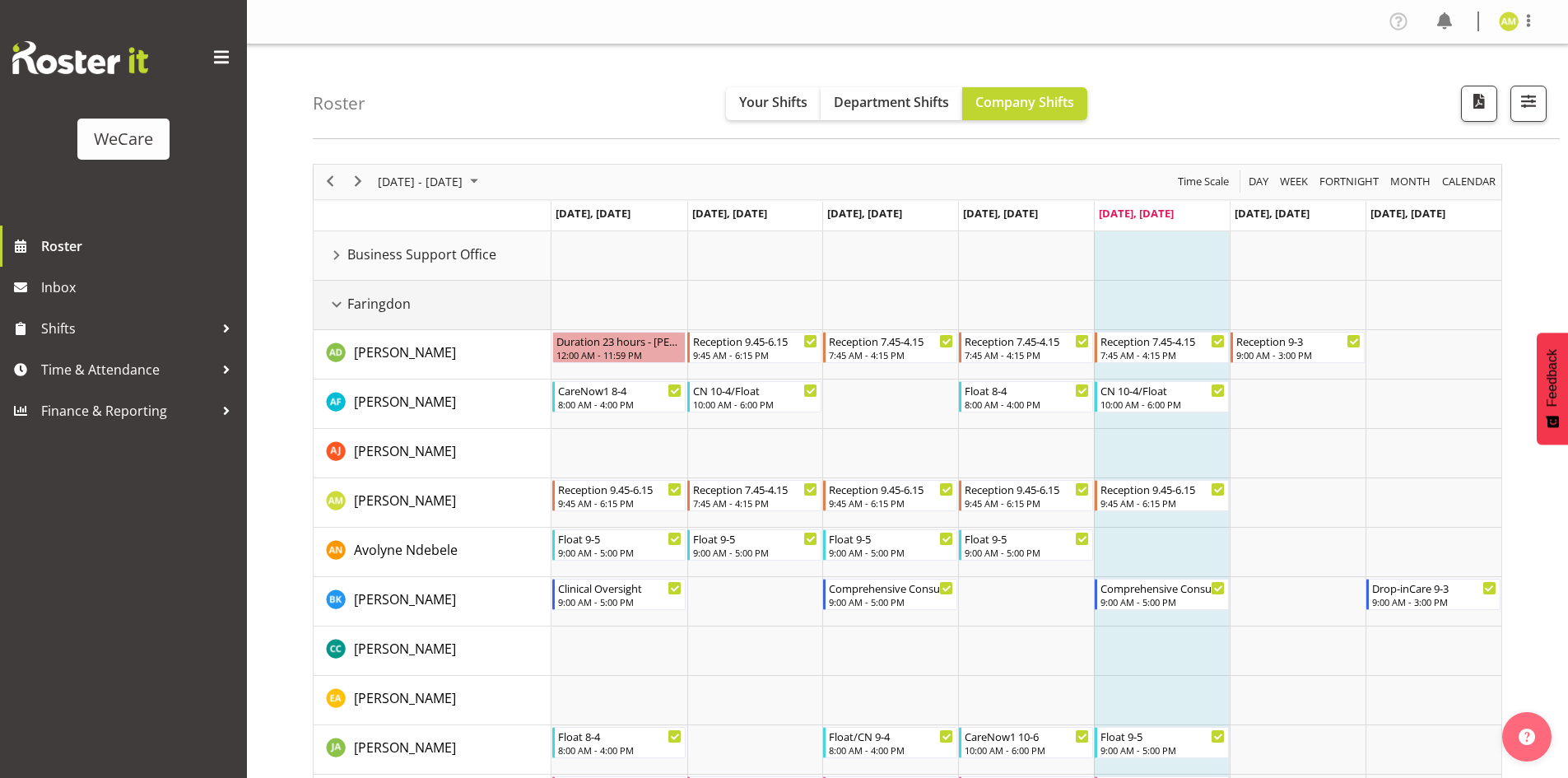
click at [341, 301] on div "Faringdon resource" at bounding box center [337, 304] width 22 height 22
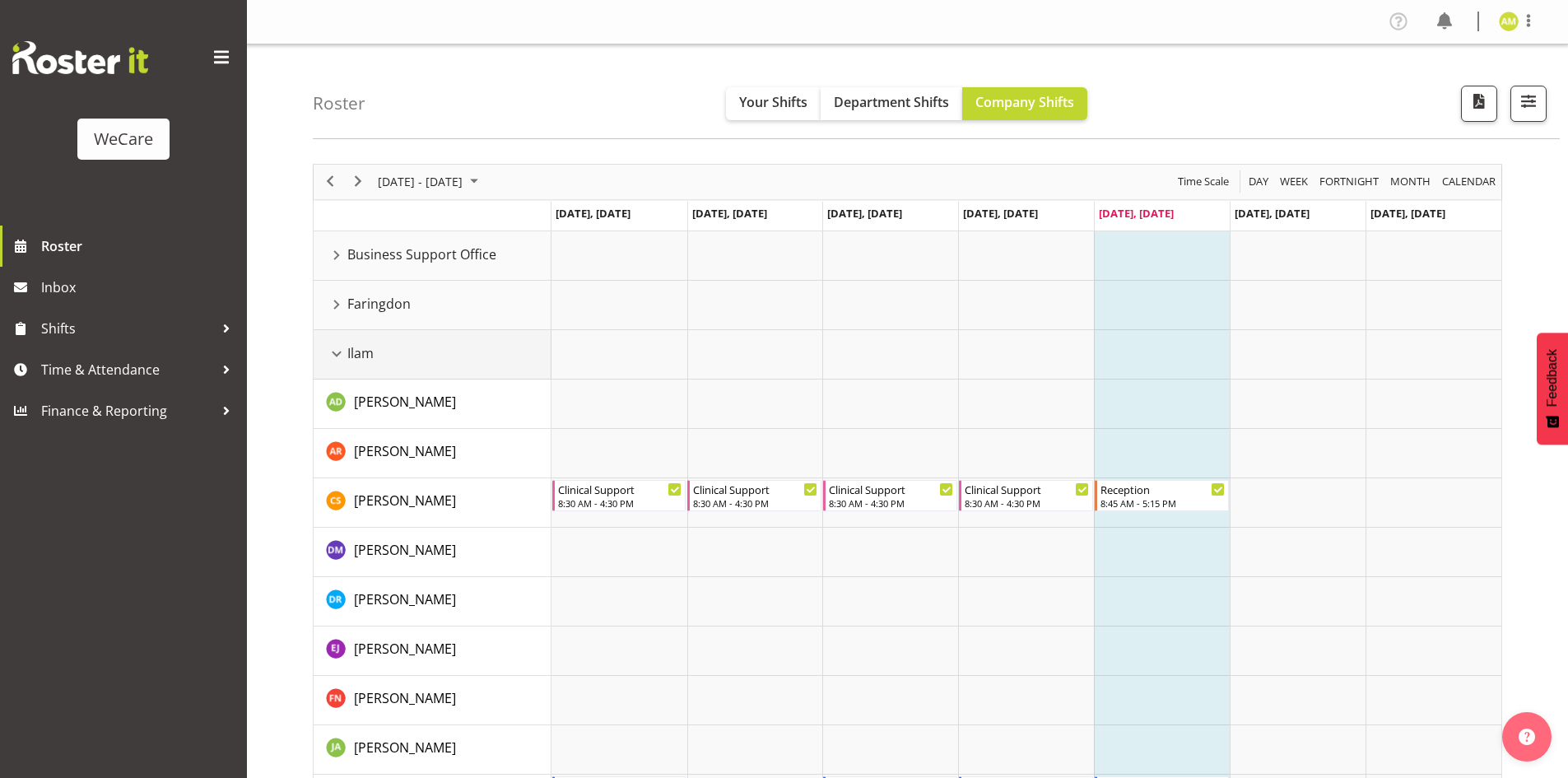
click at [345, 359] on div "Ilam resource" at bounding box center [337, 354] width 22 height 22
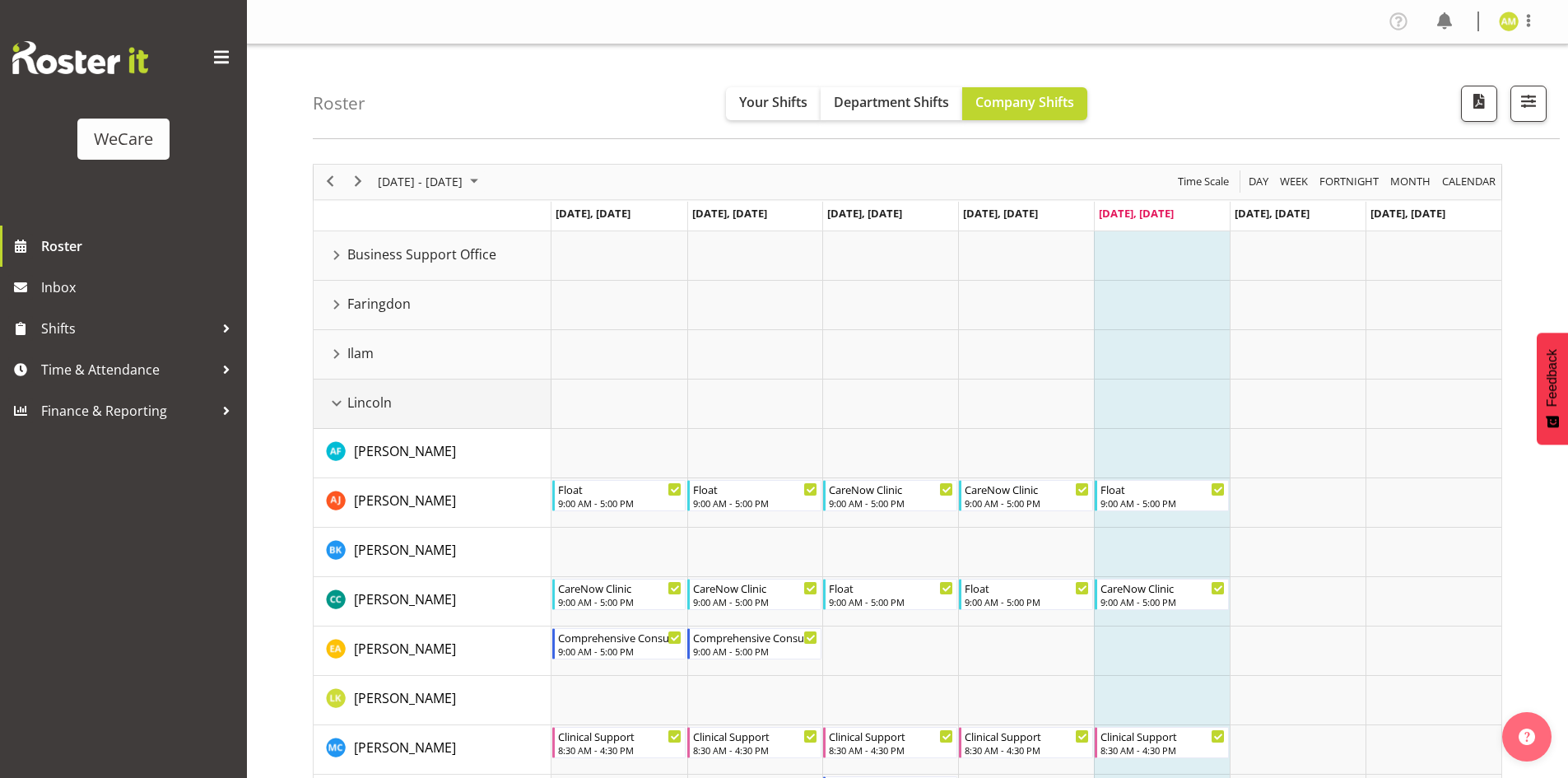
click at [340, 401] on div "Lincoln resource" at bounding box center [337, 403] width 22 height 22
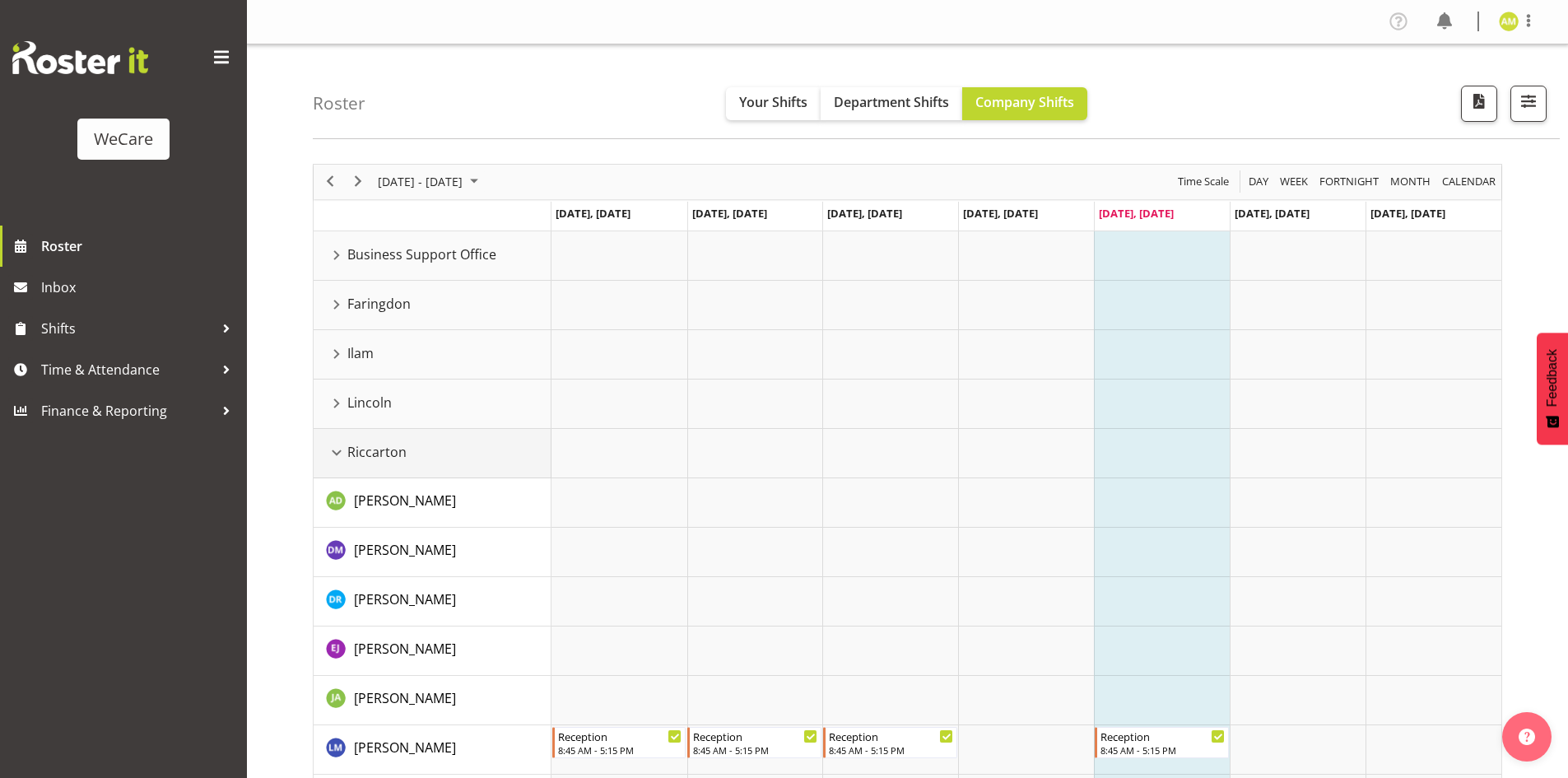
click at [335, 471] on td "Riccarton" at bounding box center [432, 453] width 238 height 50
click at [333, 463] on div "Riccarton resource" at bounding box center [337, 453] width 22 height 22
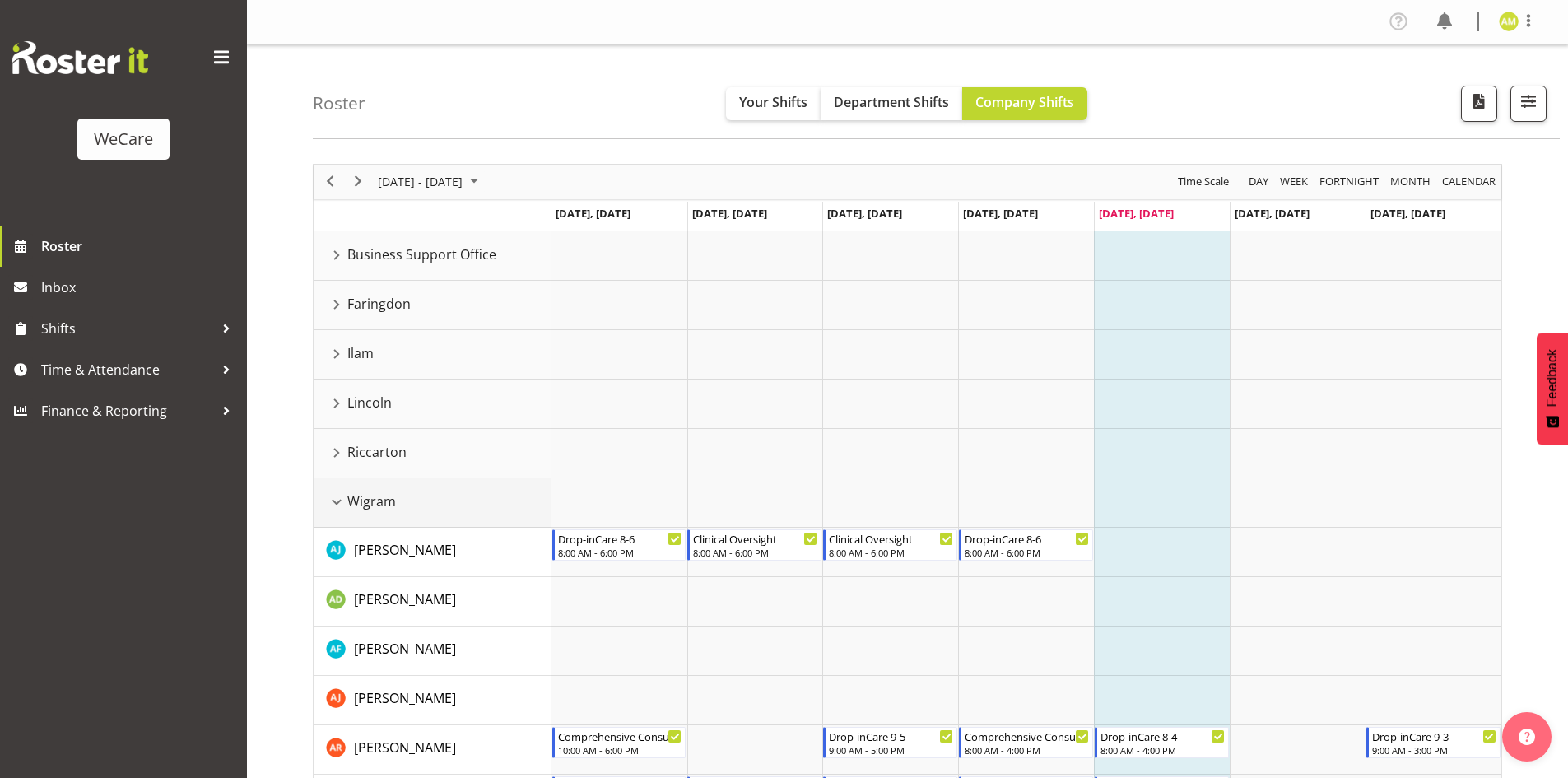
click at [338, 510] on div "Wigram resource" at bounding box center [337, 502] width 22 height 22
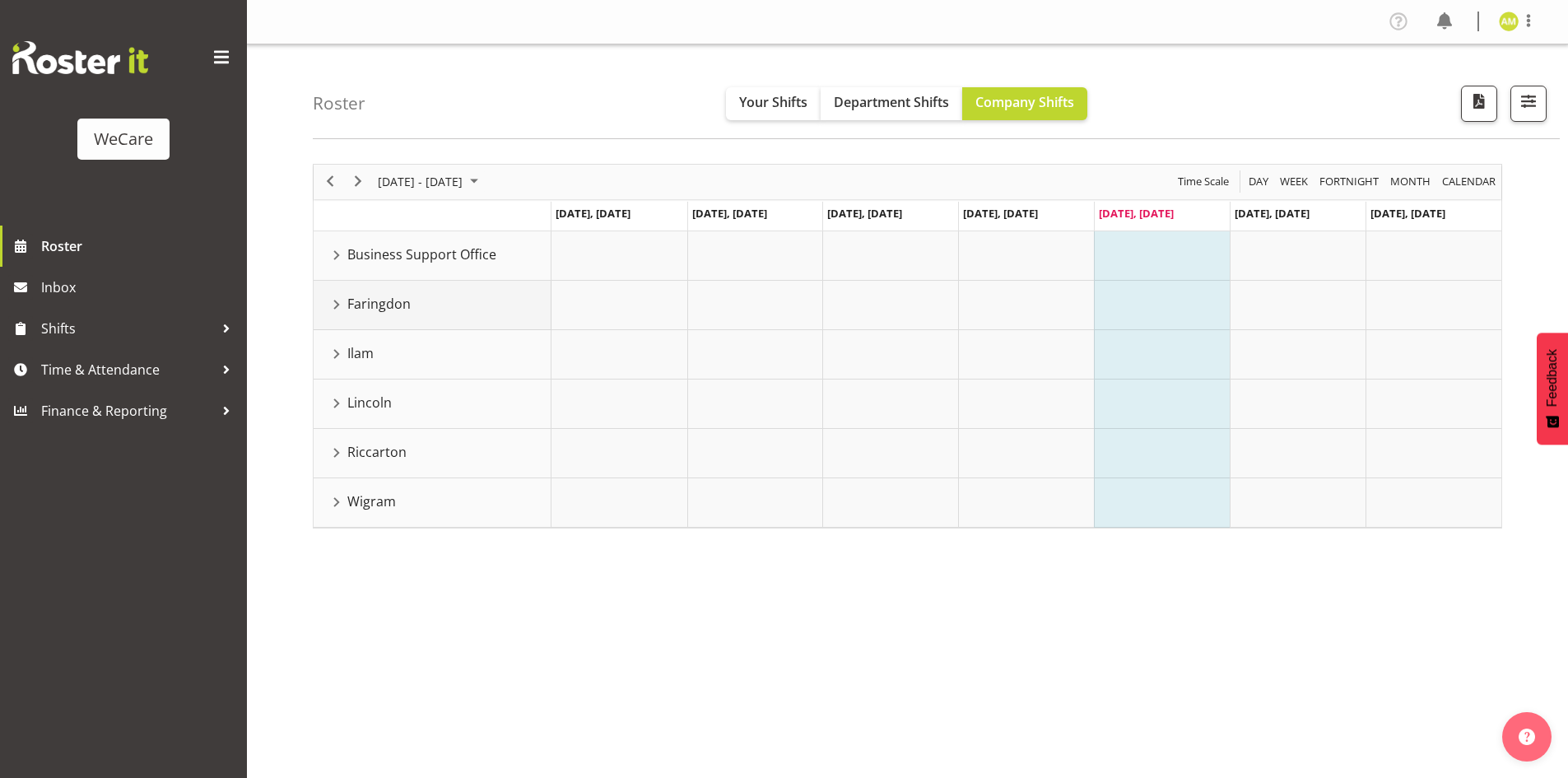
click at [343, 303] on div "Faringdon resource" at bounding box center [337, 304] width 22 height 22
